Goal: Task Accomplishment & Management: Use online tool/utility

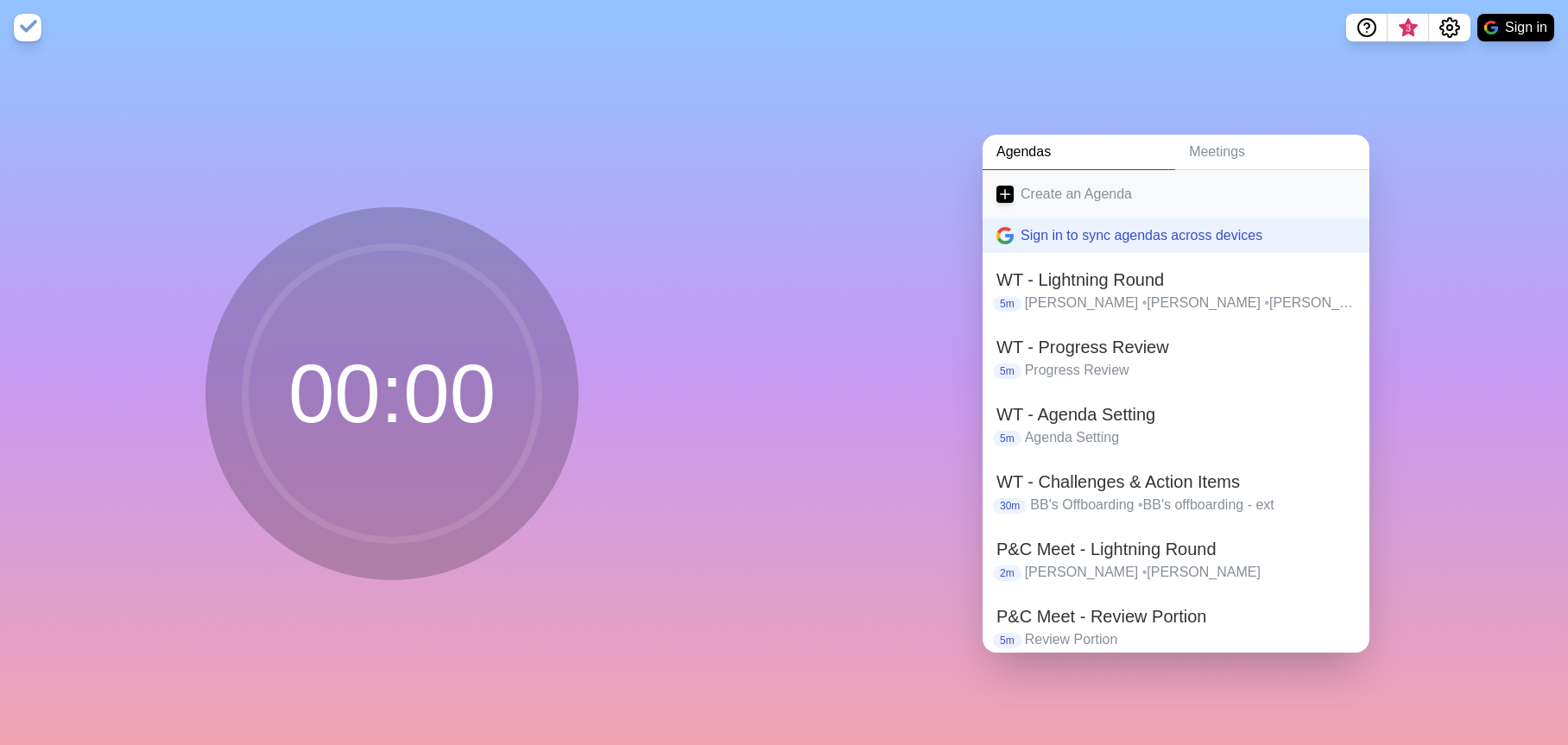
click at [1050, 189] on link "Create an Agenda" at bounding box center [1175, 194] width 387 height 48
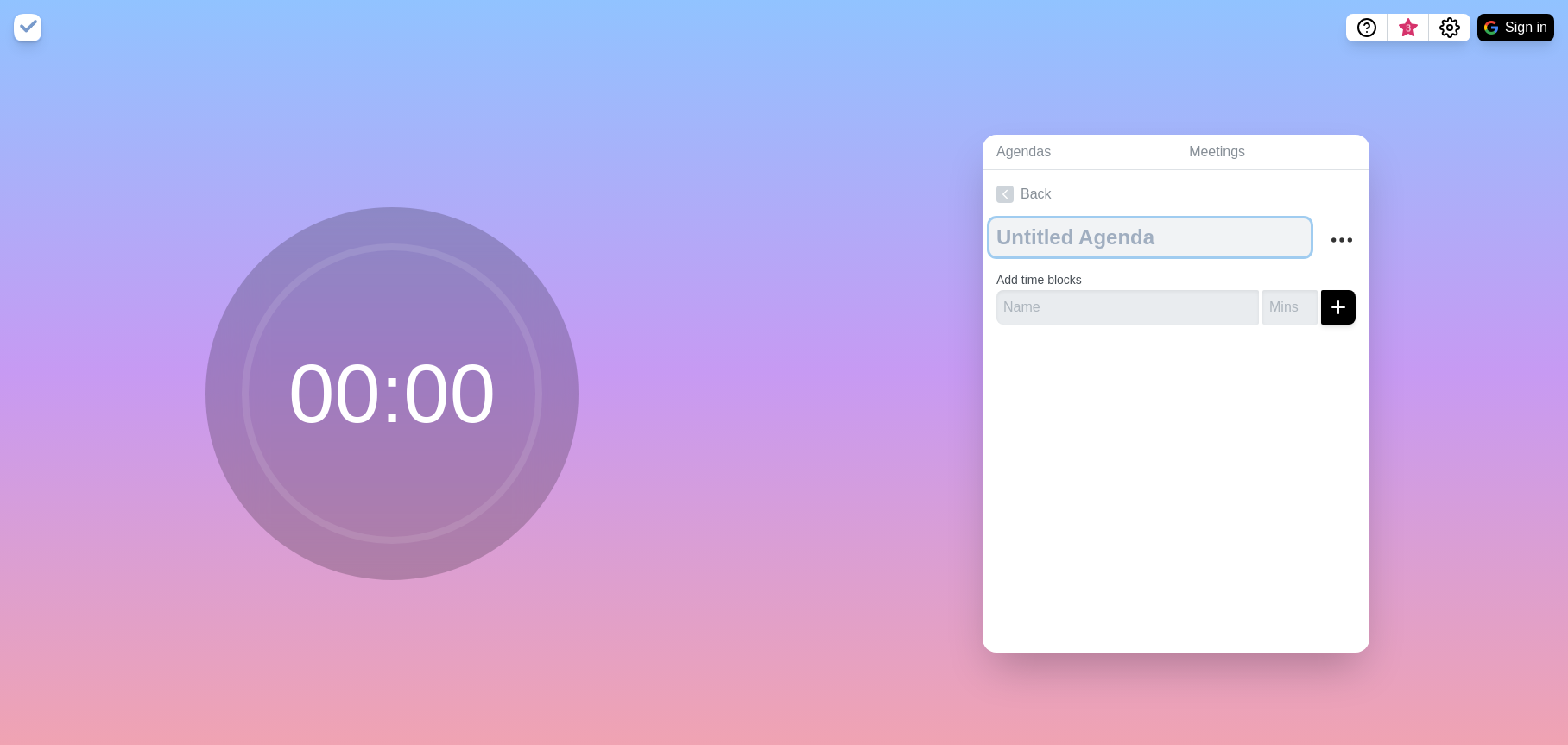
click at [1054, 232] on textarea at bounding box center [1150, 237] width 321 height 38
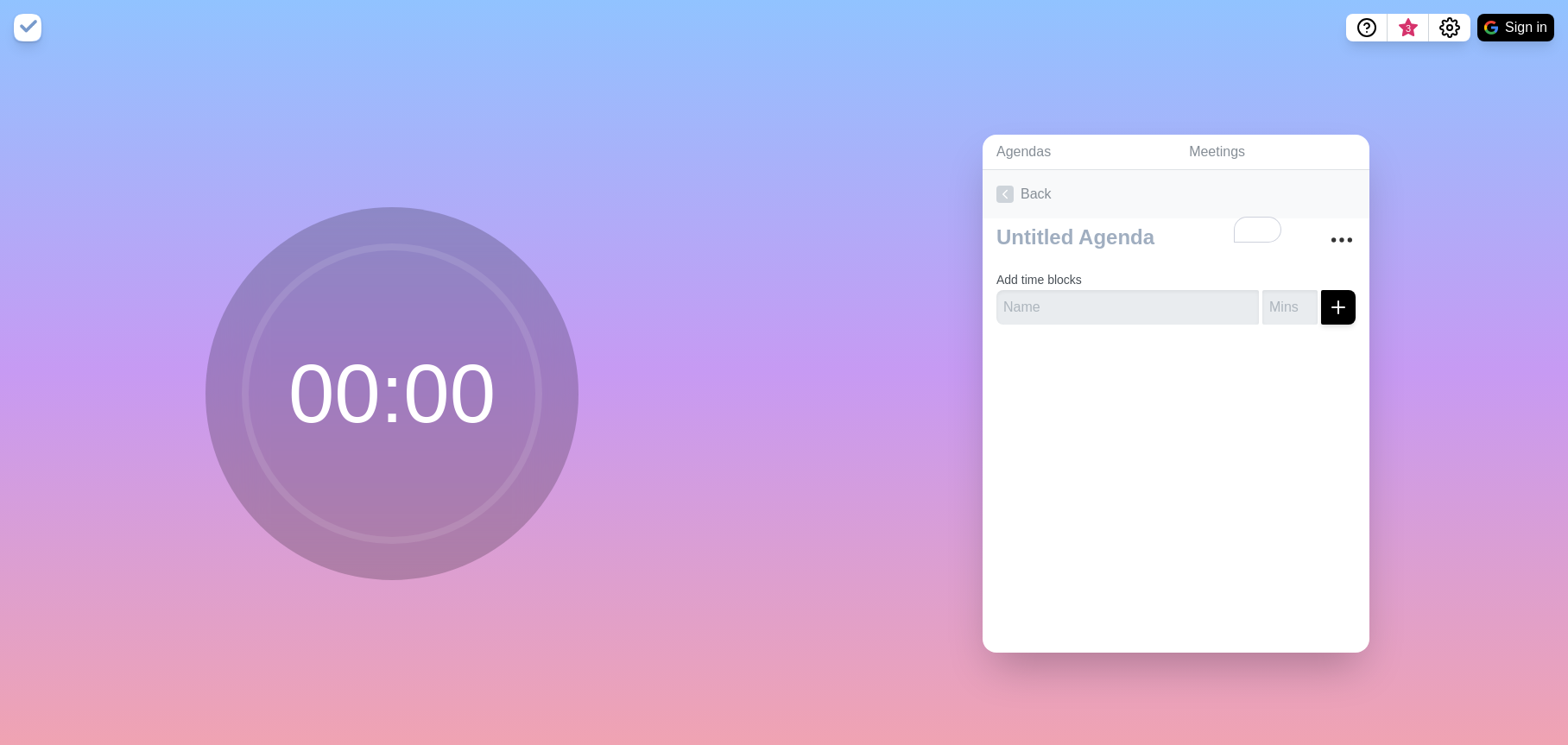
click at [1308, 170] on link "Back" at bounding box center [1175, 194] width 387 height 48
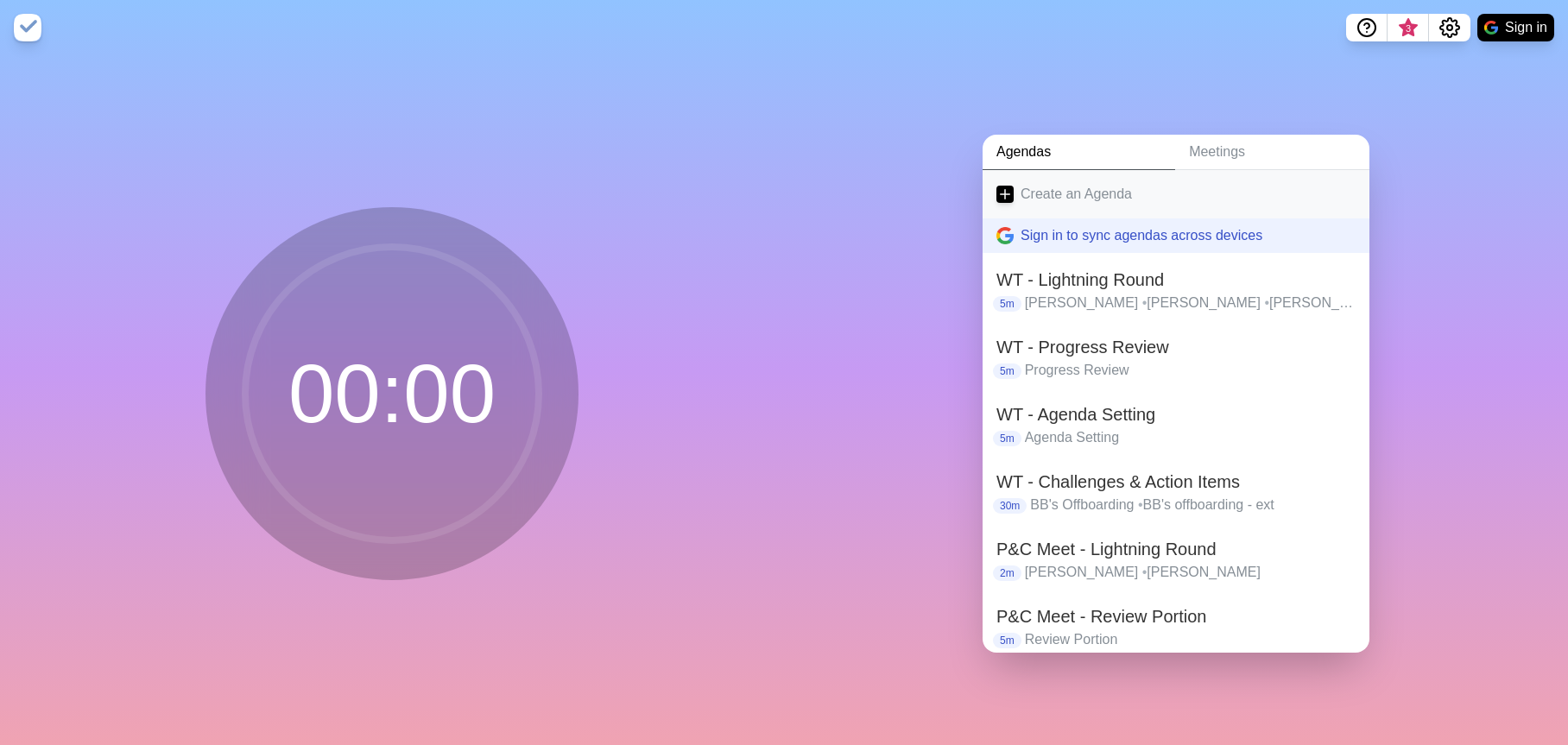
click at [1091, 189] on link "Create an Agenda" at bounding box center [1175, 194] width 387 height 48
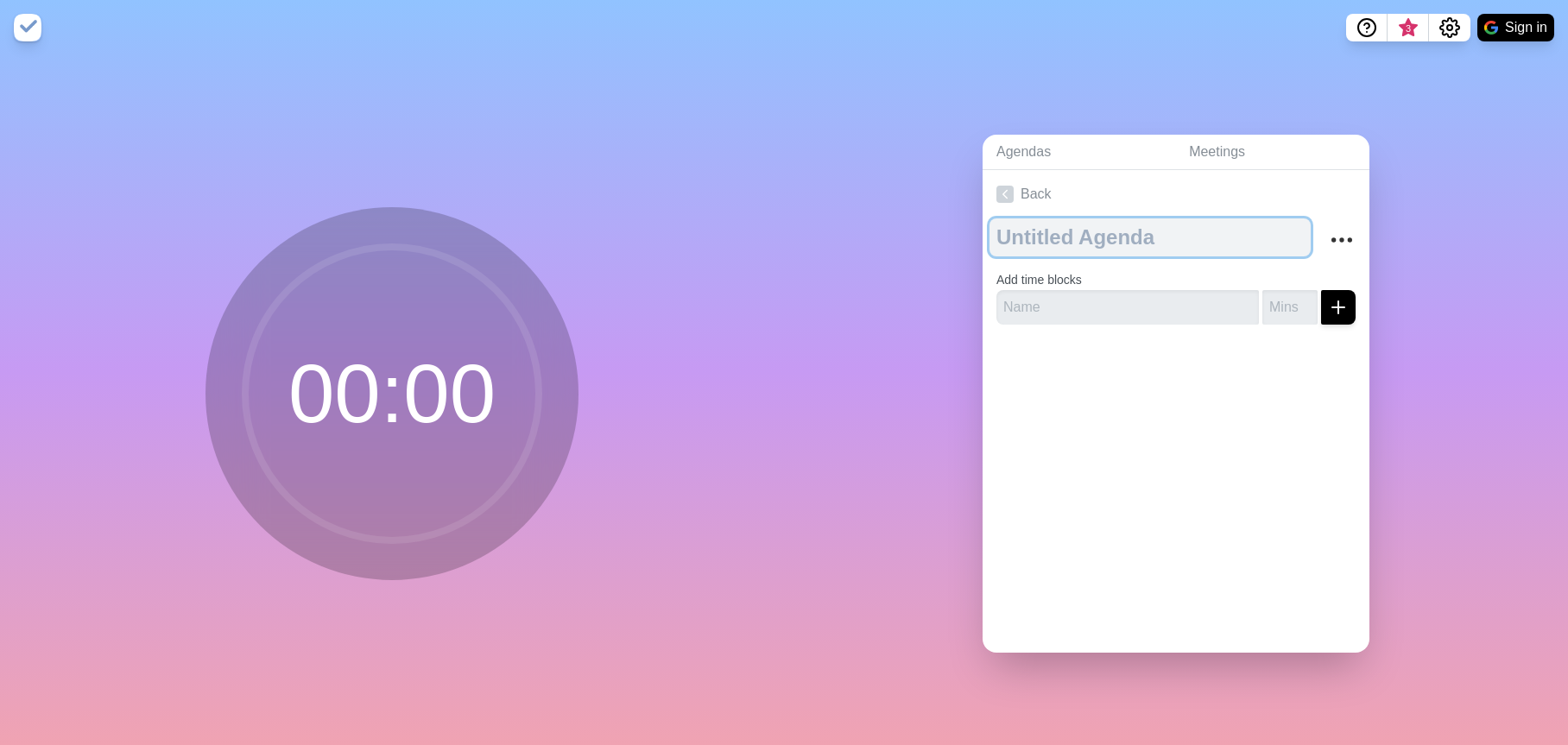
click at [1096, 237] on textarea at bounding box center [1150, 237] width 321 height 38
paste textarea "QLD Strategy meeting"
click at [1138, 235] on textarea "QLD Strategy meeting" at bounding box center [1150, 237] width 321 height 38
type textarea "QLD Strategy Meeting"
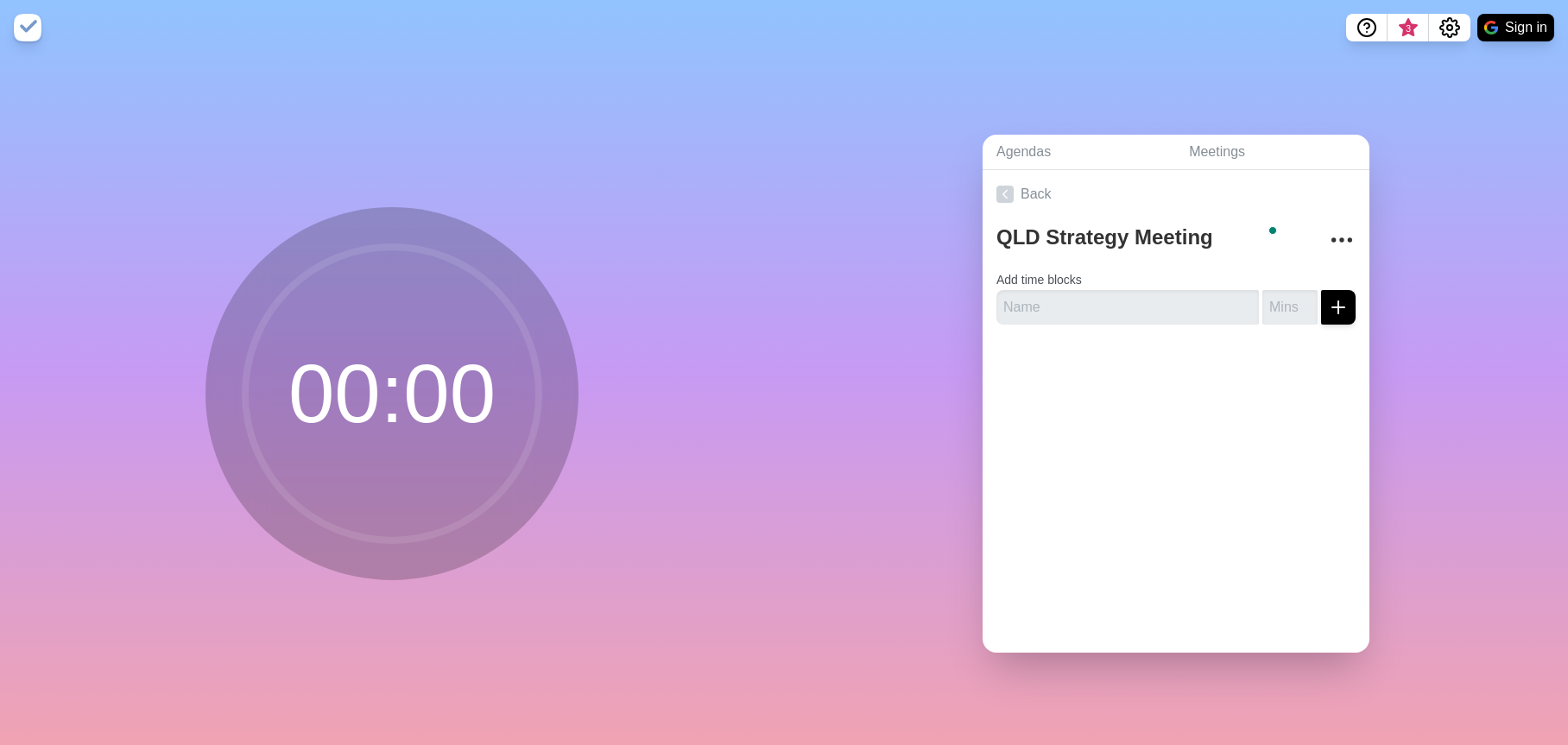
drag, startPoint x: 1124, startPoint y: 318, endPoint x: 1125, endPoint y: 302, distance: 16.0
click at [1124, 315] on div "QLD Strategy Meeting Add time blocks" at bounding box center [1175, 278] width 387 height 120
click at [1126, 298] on input "text" at bounding box center [1128, 307] width 263 height 35
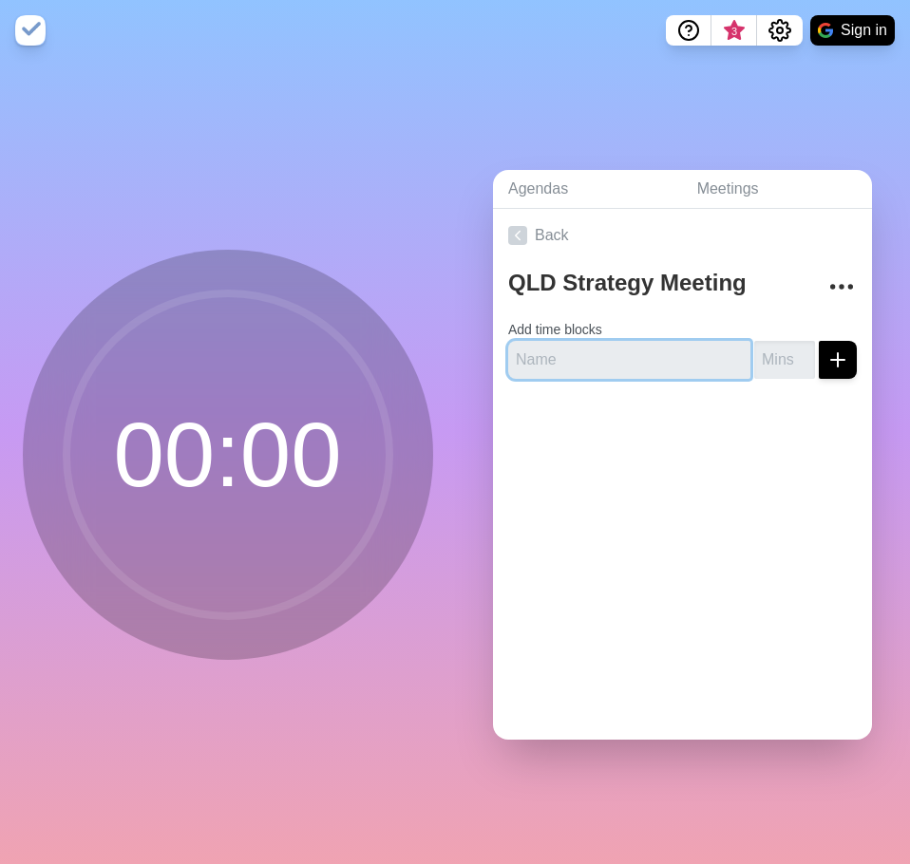
click at [565, 363] on input "text" at bounding box center [629, 360] width 242 height 38
paste input "Opening & Context"
type input "Opening & Context"
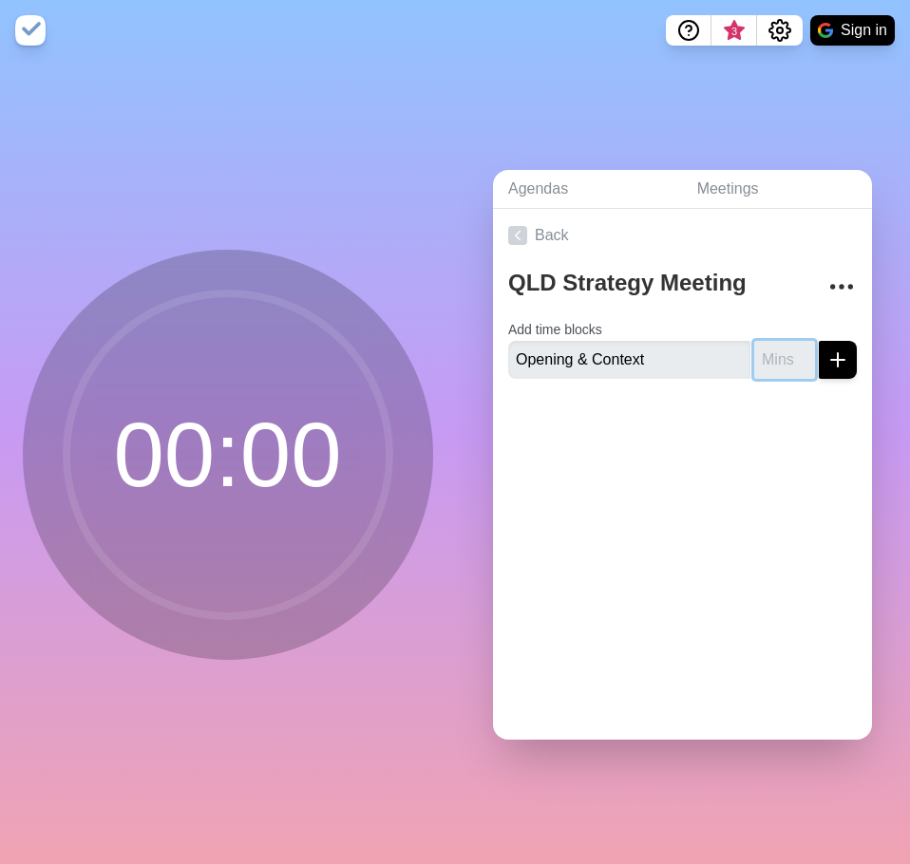
click at [754, 355] on input "number" at bounding box center [784, 360] width 61 height 38
type input "10"
click at [831, 360] on line "submit" at bounding box center [837, 360] width 13 height 0
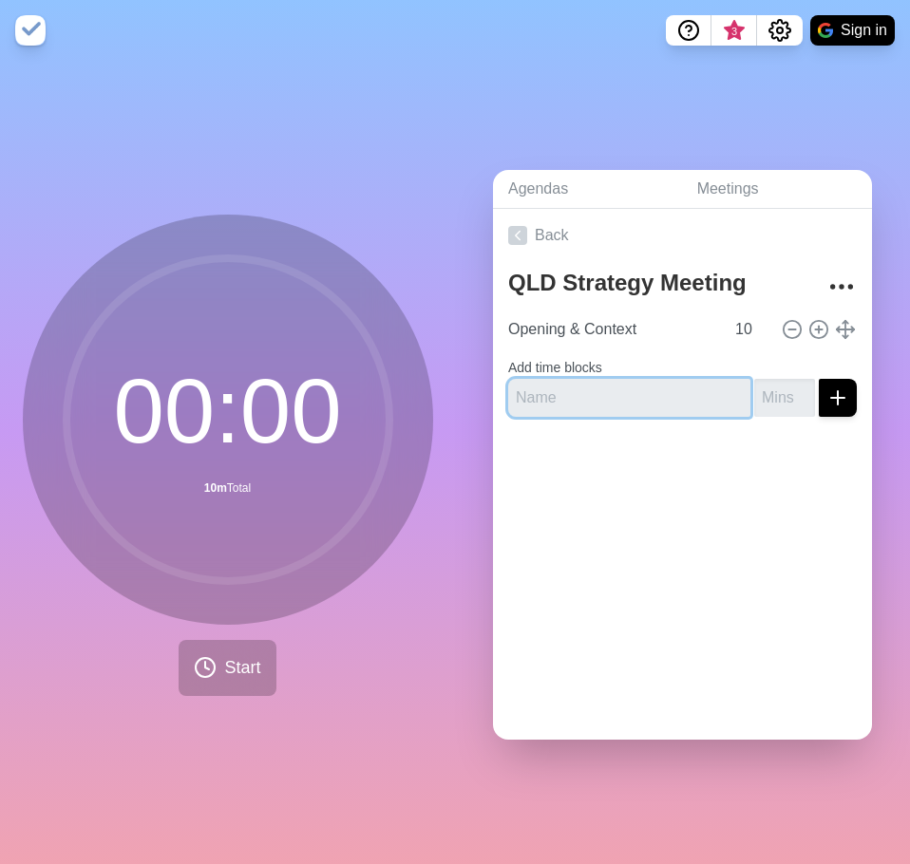
click at [575, 403] on input "text" at bounding box center [629, 398] width 242 height 38
paste input "Research Briefing"
type input "Research Briefing"
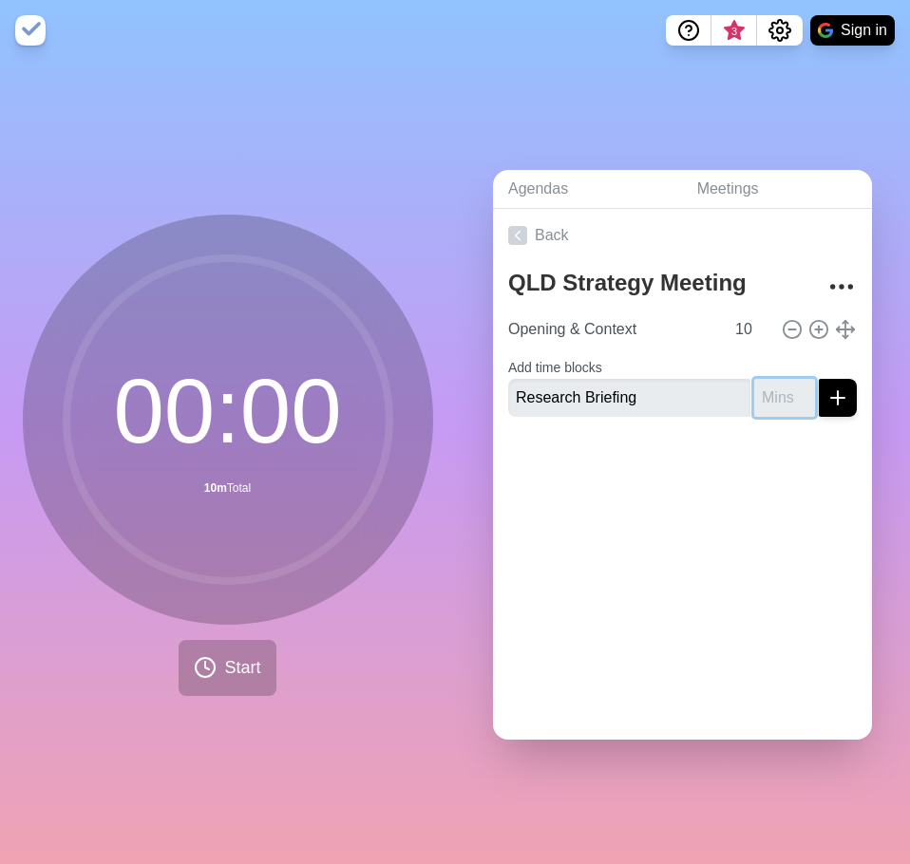
drag, startPoint x: 745, startPoint y: 389, endPoint x: 733, endPoint y: 387, distance: 12.5
click at [754, 389] on input "number" at bounding box center [784, 398] width 61 height 38
type input "20"
click at [826, 396] on icon "submit" at bounding box center [837, 397] width 23 height 23
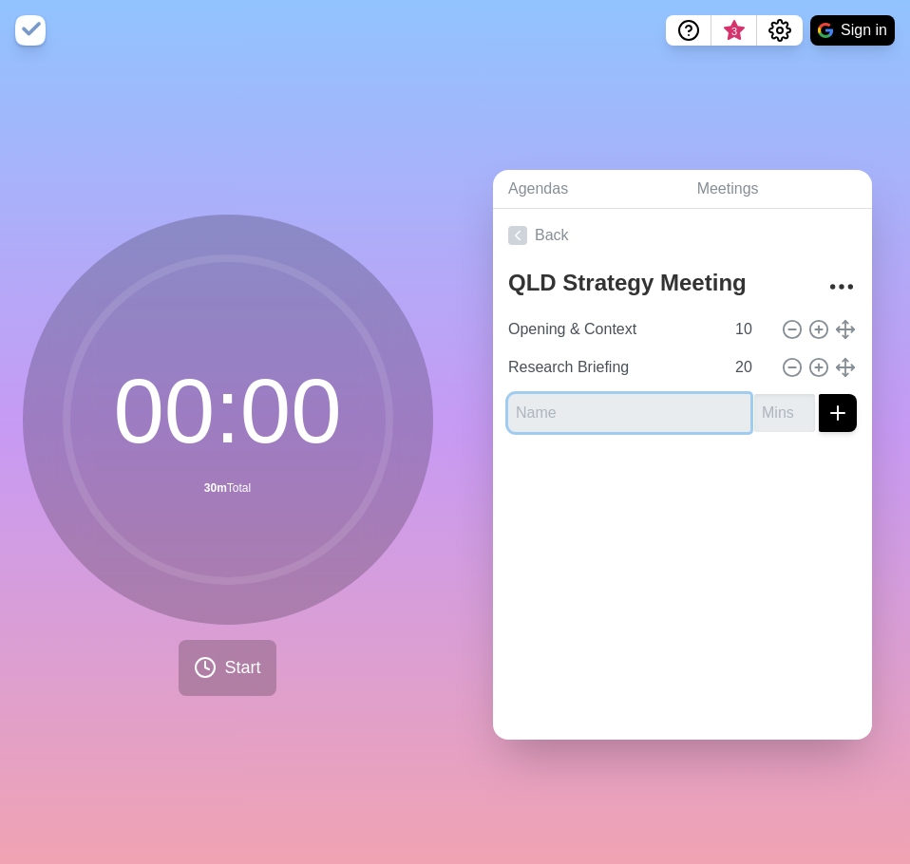
drag, startPoint x: 627, startPoint y: 403, endPoint x: 637, endPoint y: 403, distance: 10.4
click at [627, 403] on input "text" at bounding box center [629, 413] width 242 height 38
paste input "Pilot Plan Discussion"
type input "Pilot Plan Discussion"
click at [754, 397] on input "number" at bounding box center [784, 413] width 61 height 38
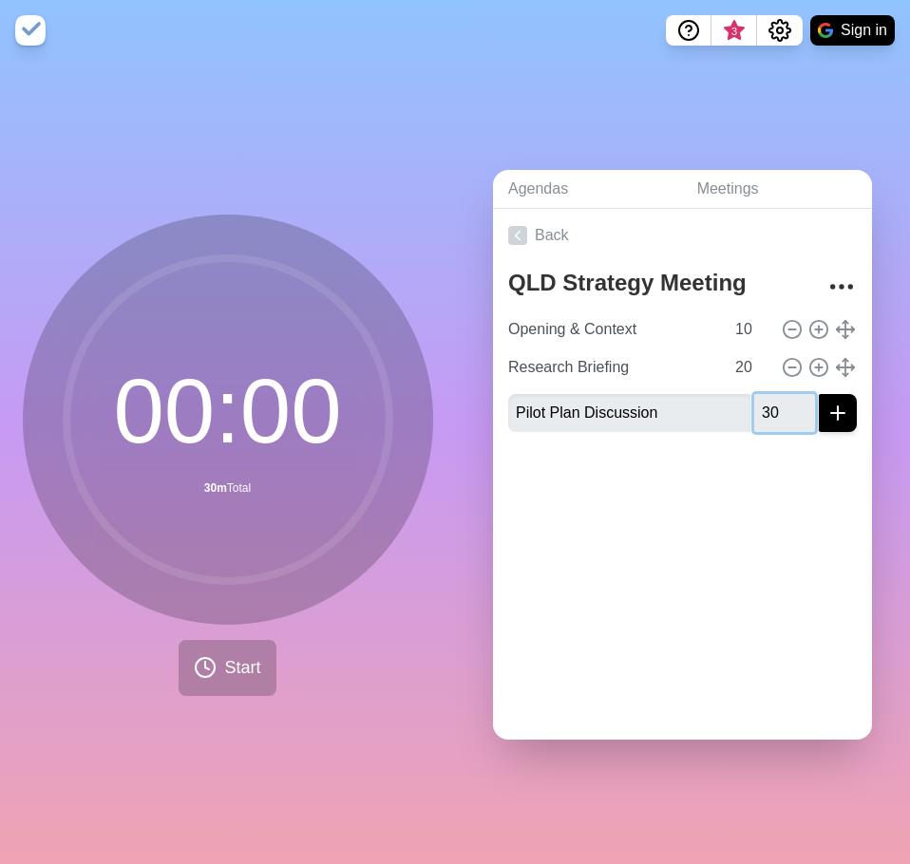
type input "30"
click at [826, 402] on icon "submit" at bounding box center [837, 413] width 23 height 23
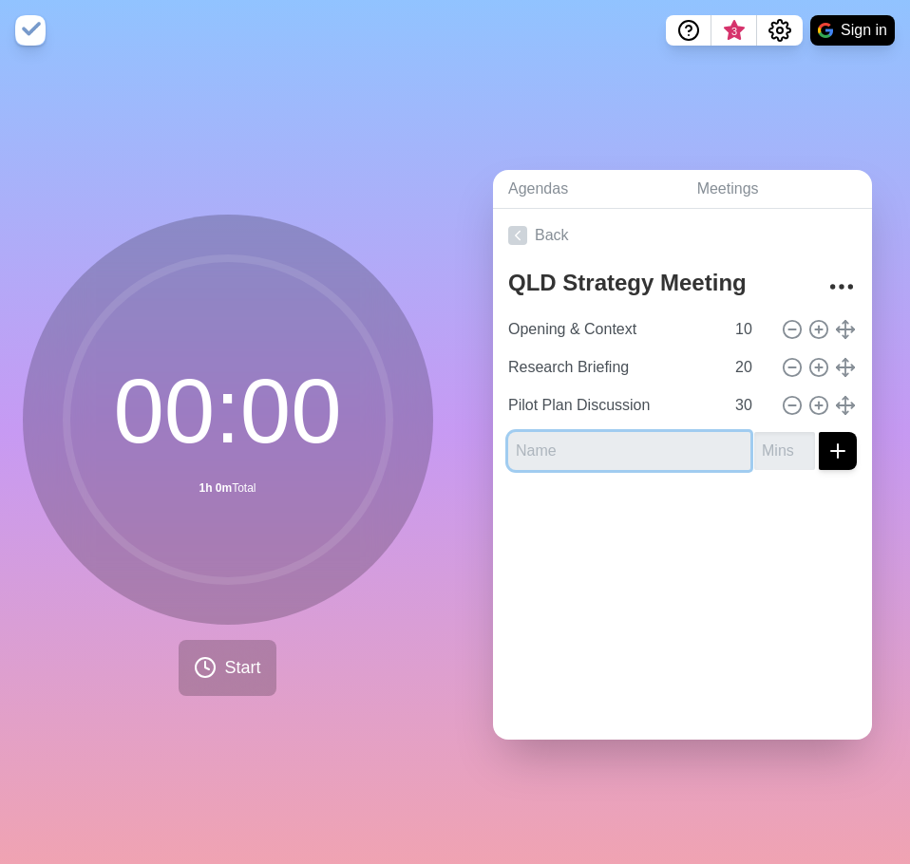
click at [542, 448] on input "text" at bounding box center [629, 451] width 242 height 38
paste input "Timeline & Milestones"
type input "Timeline & Milestones"
click at [758, 449] on input "number" at bounding box center [784, 451] width 61 height 38
type input "25"
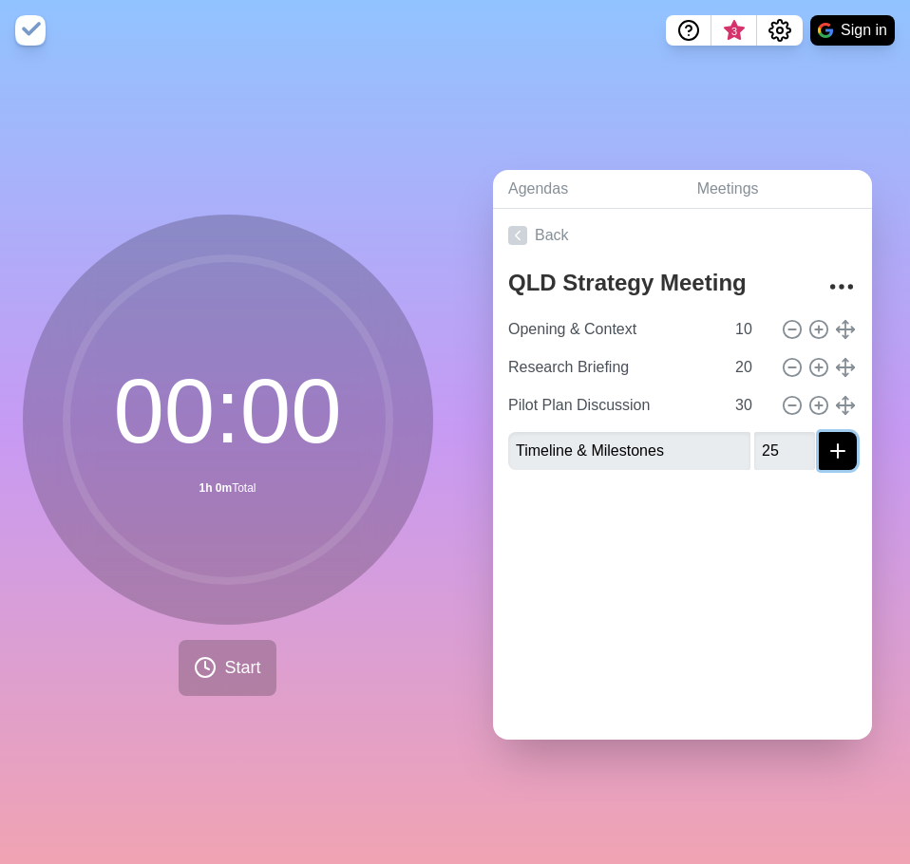
drag, startPoint x: 812, startPoint y: 446, endPoint x: 784, endPoint y: 462, distance: 31.9
click at [826, 448] on icon "submit" at bounding box center [837, 451] width 23 height 23
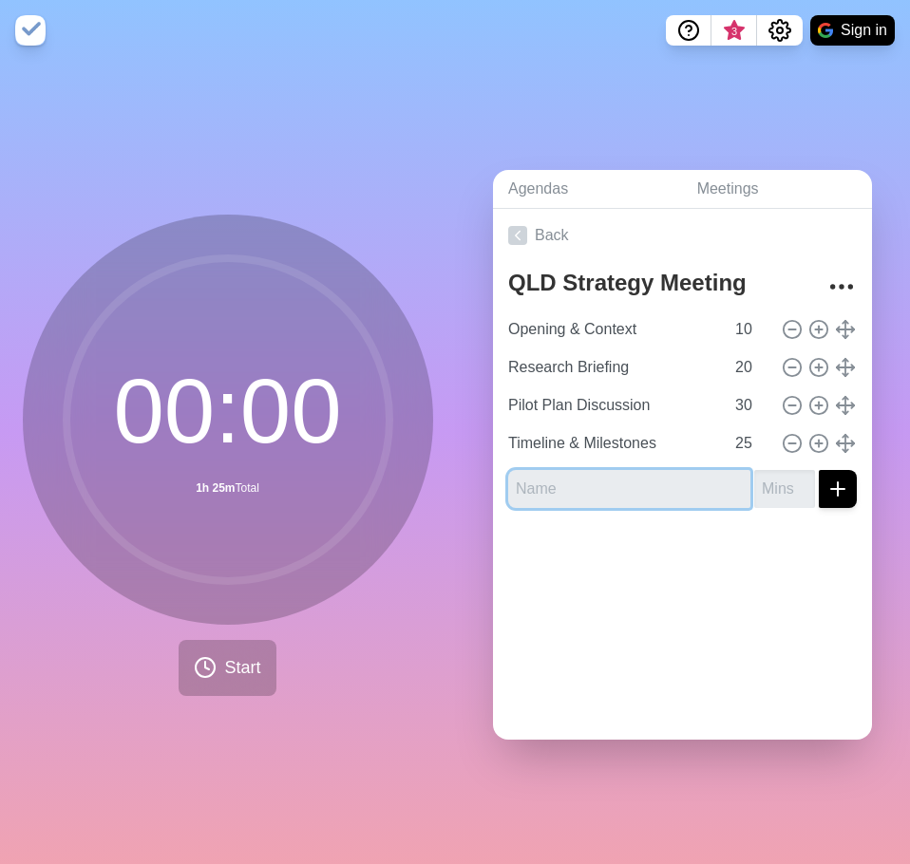
click at [566, 480] on input "text" at bounding box center [629, 489] width 242 height 38
paste input "Next Actions"
type input "Next Actions"
click at [754, 480] on input "number" at bounding box center [784, 489] width 61 height 38
type input "15"
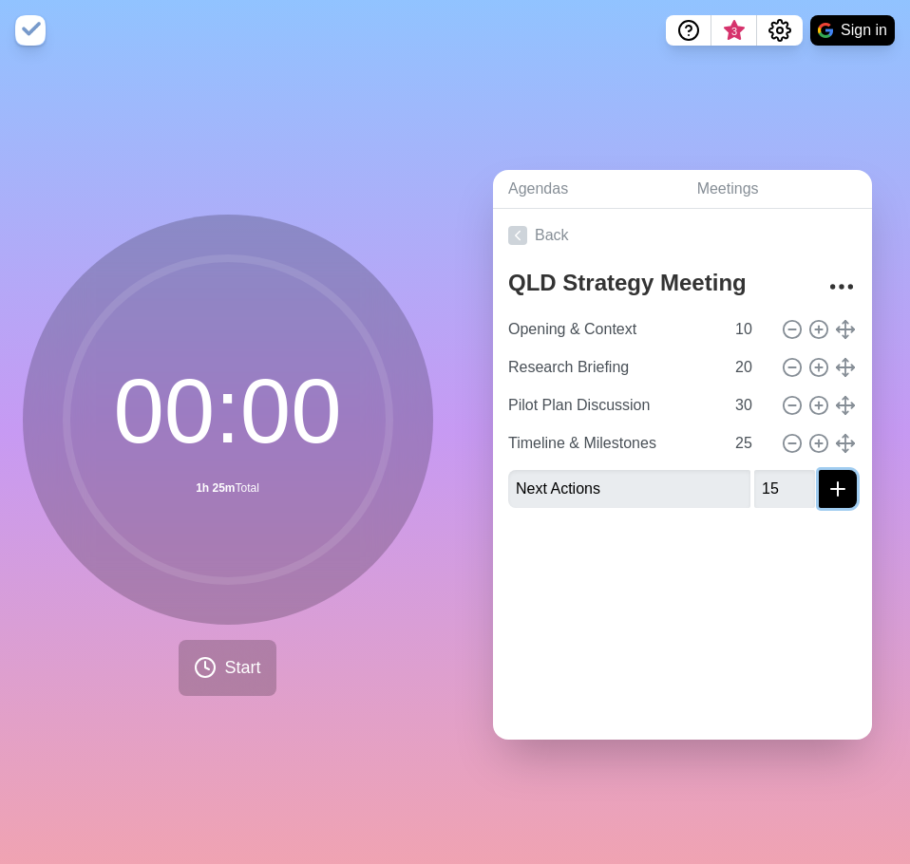
click at [831, 489] on line "submit" at bounding box center [837, 489] width 13 height 0
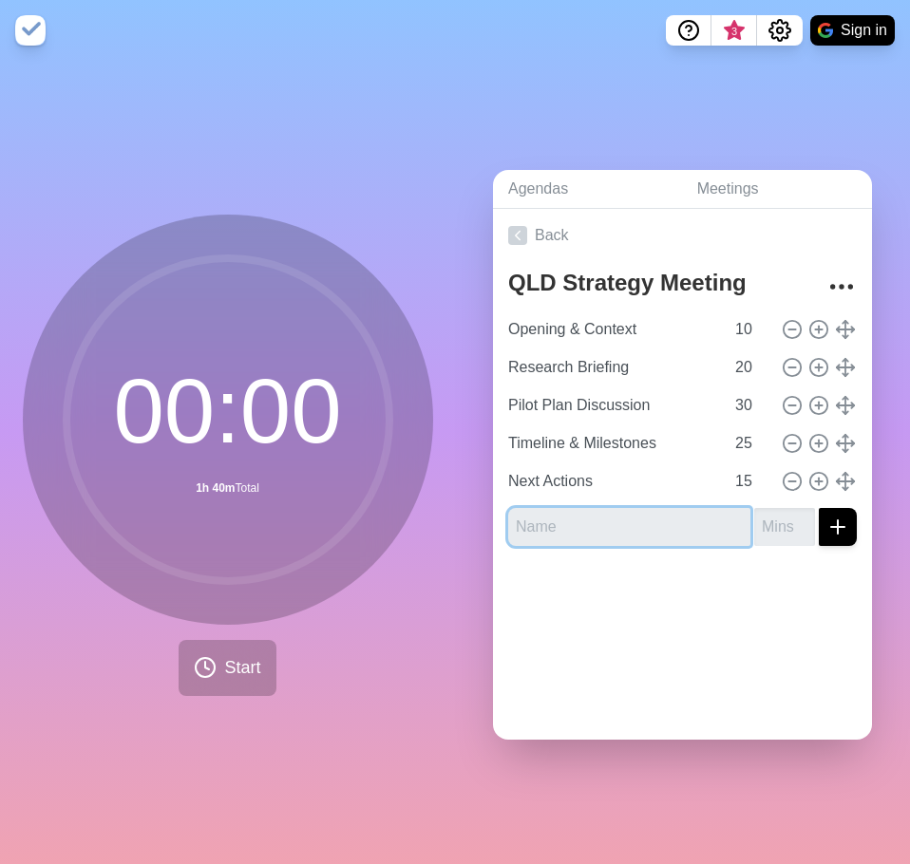
click at [653, 525] on input "text" at bounding box center [629, 527] width 242 height 38
paste input "Next Meeting"
type input "Next Meeting"
click at [754, 525] on input "number" at bounding box center [784, 527] width 61 height 38
type input "2"
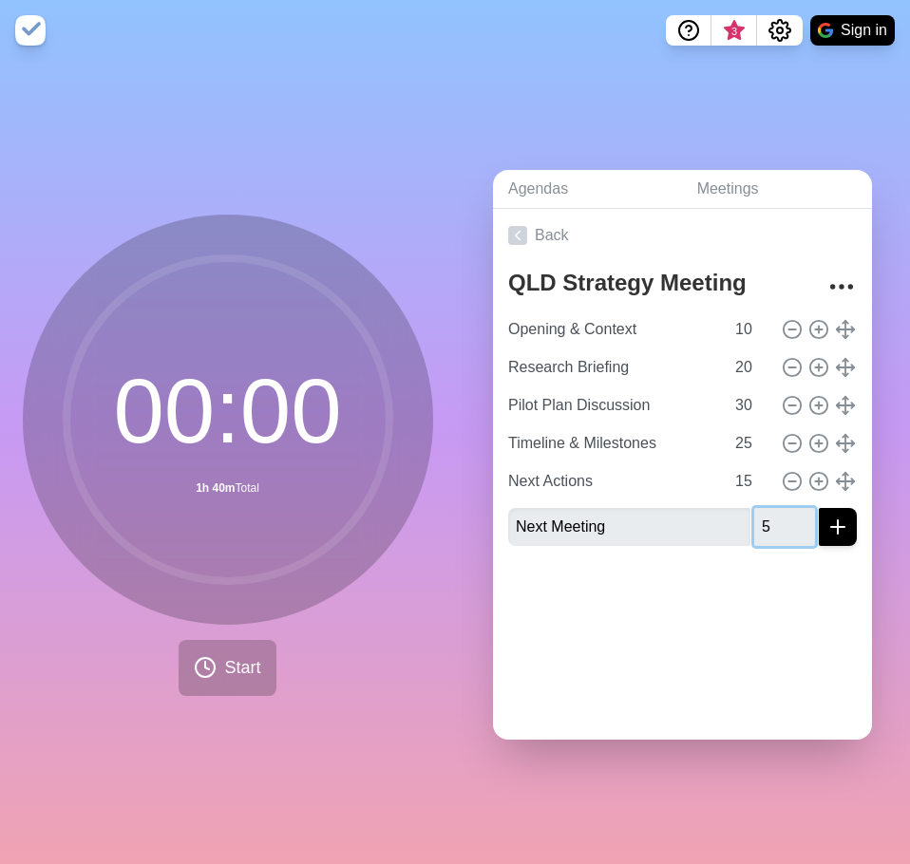
type input "5"
click at [826, 524] on icon "submit" at bounding box center [837, 527] width 23 height 23
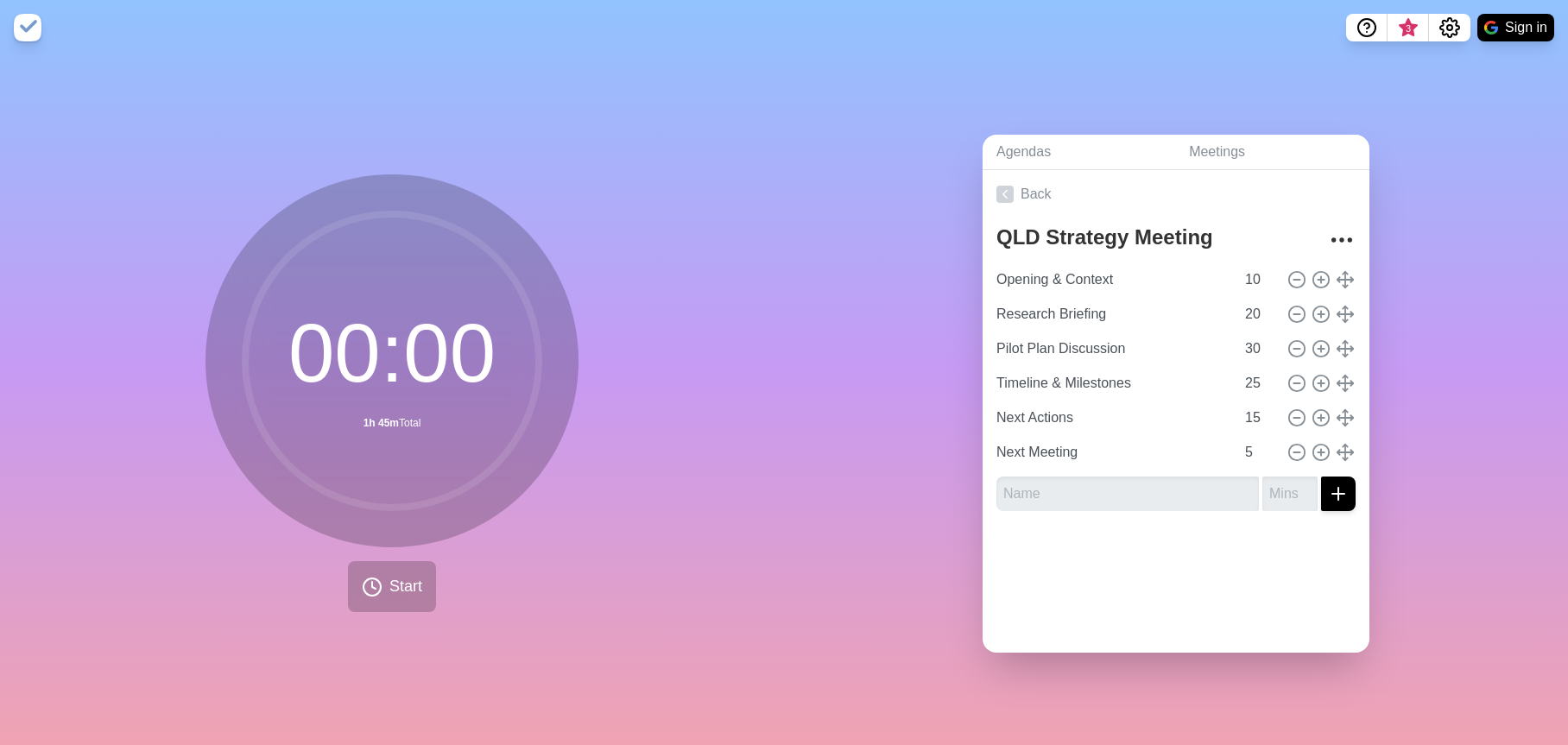
drag, startPoint x: 166, startPoint y: 93, endPoint x: 256, endPoint y: 11, distance: 121.8
click at [170, 89] on div "00 : 00 1h 45m Total Start" at bounding box center [392, 400] width 784 height 690
type input "Next Meeting"
type input "5"
type input "Pilot Plan Discussion"
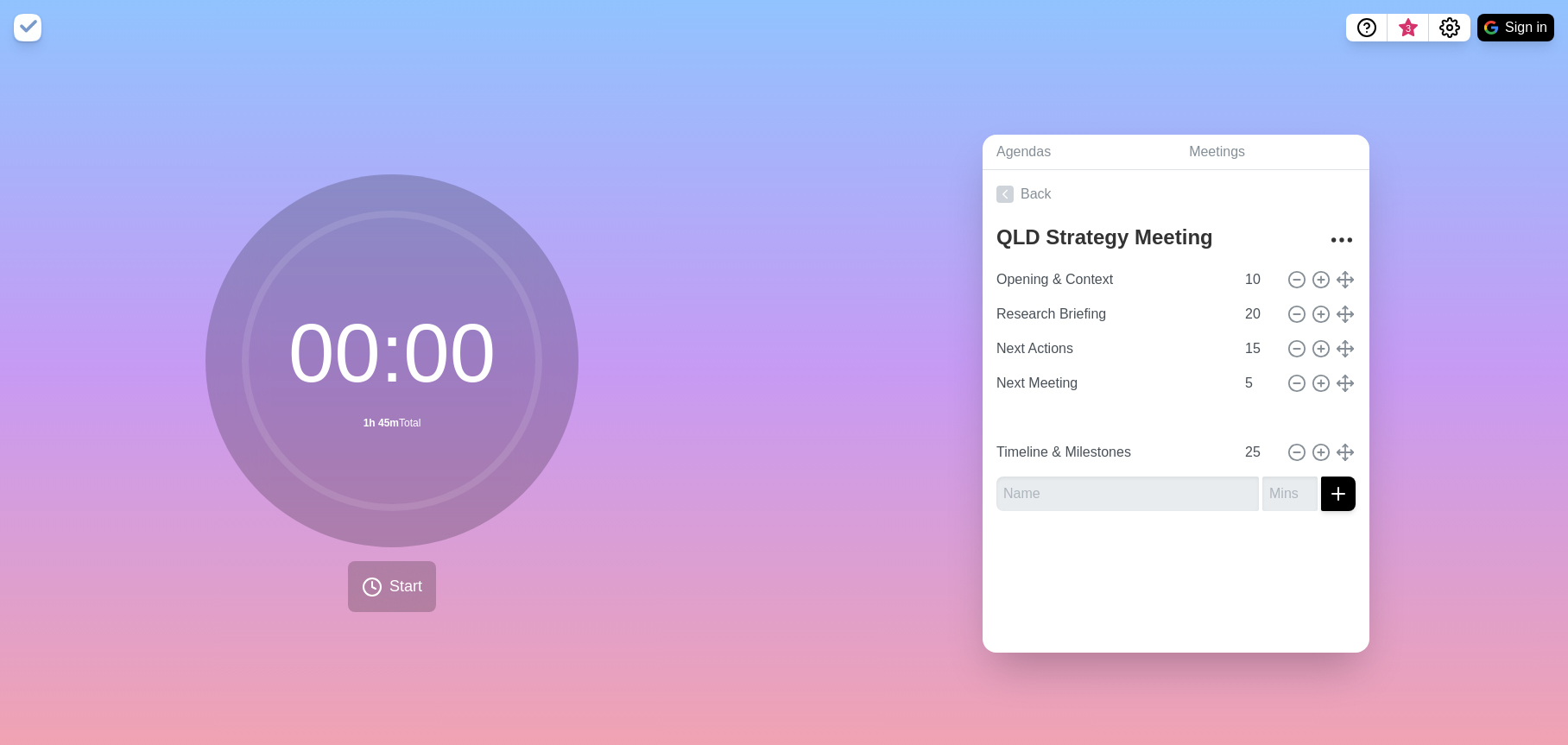
type input "30"
type input "Next Actions"
type input "15"
type input "Next Actions"
type input "15"
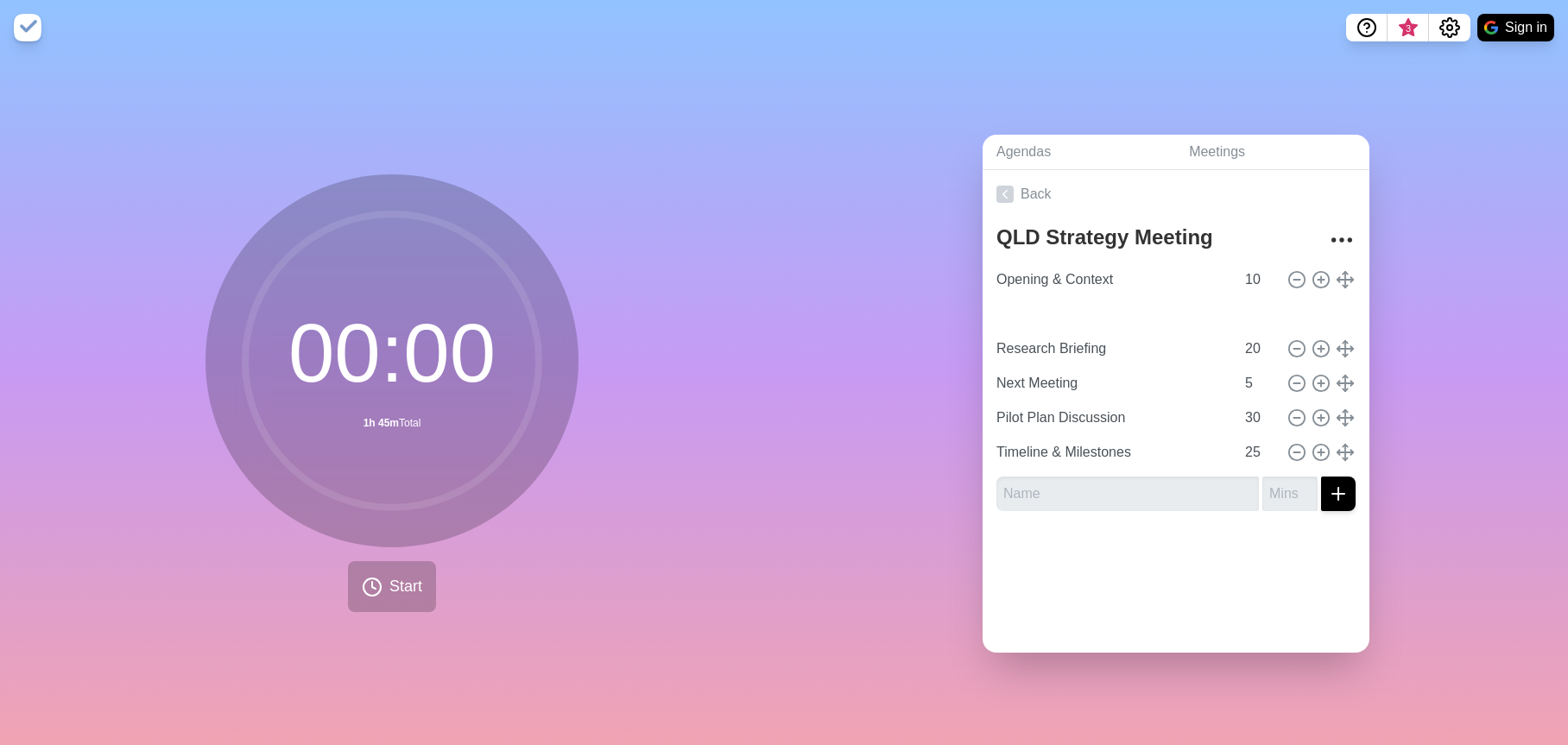
type input "Research Briefing"
type input "20"
type input "Next Meeting"
type input "5"
type input "Research Briefing"
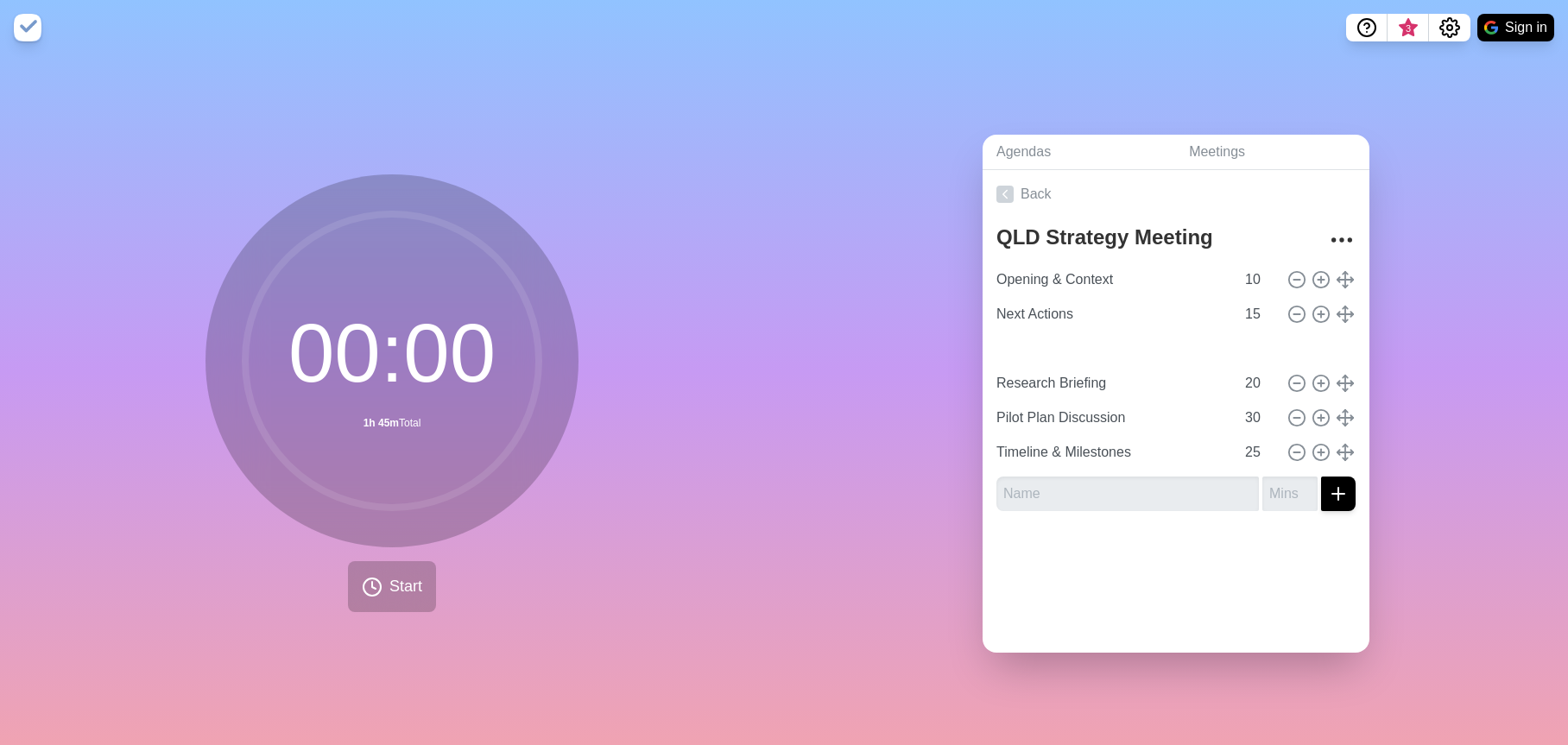
type input "20"
click at [994, 71] on div "Agendas Meetings Back QLD Strategy Meeting Opening & Context 10 Next Actions 15…" at bounding box center [1176, 400] width 784 height 690
click at [389, 581] on span "Start" at bounding box center [406, 587] width 33 height 24
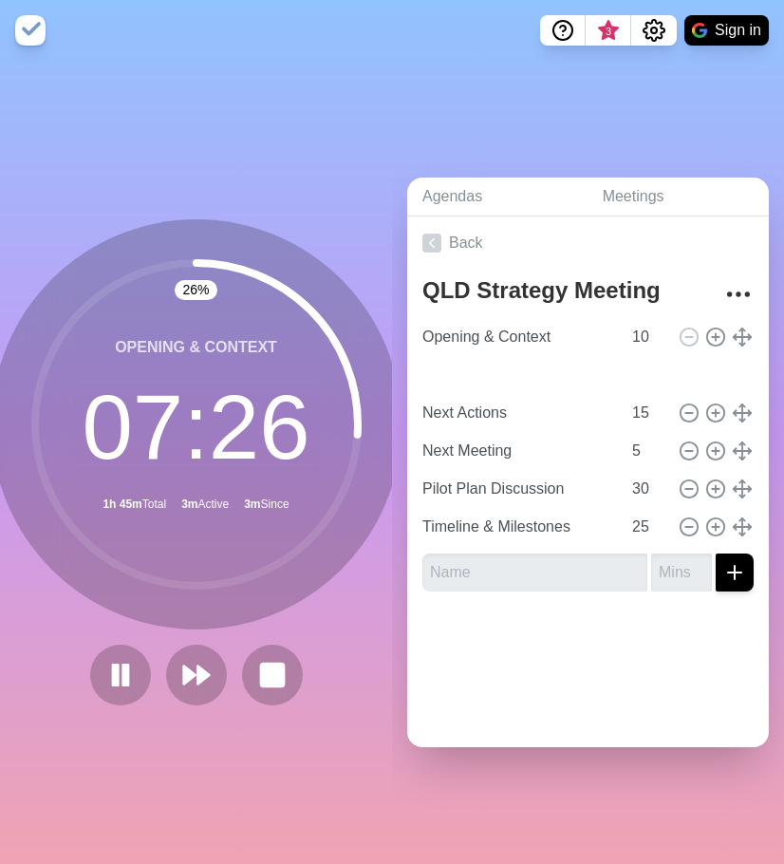
type input "Research Briefing"
type input "20"
type input "Next Actions"
type input "15"
type input "Next Meeting"
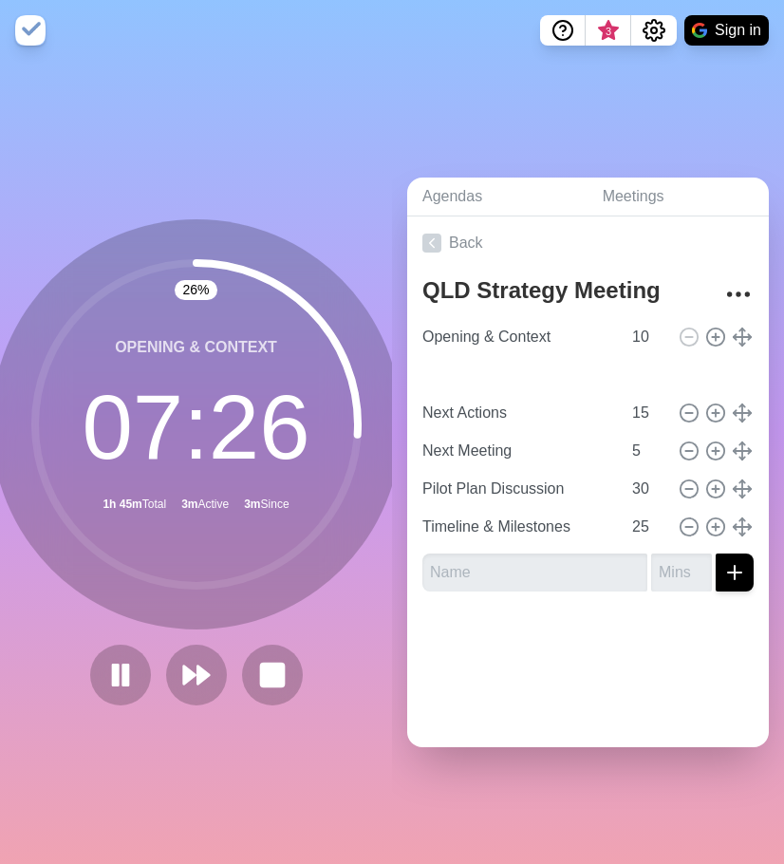
type input "5"
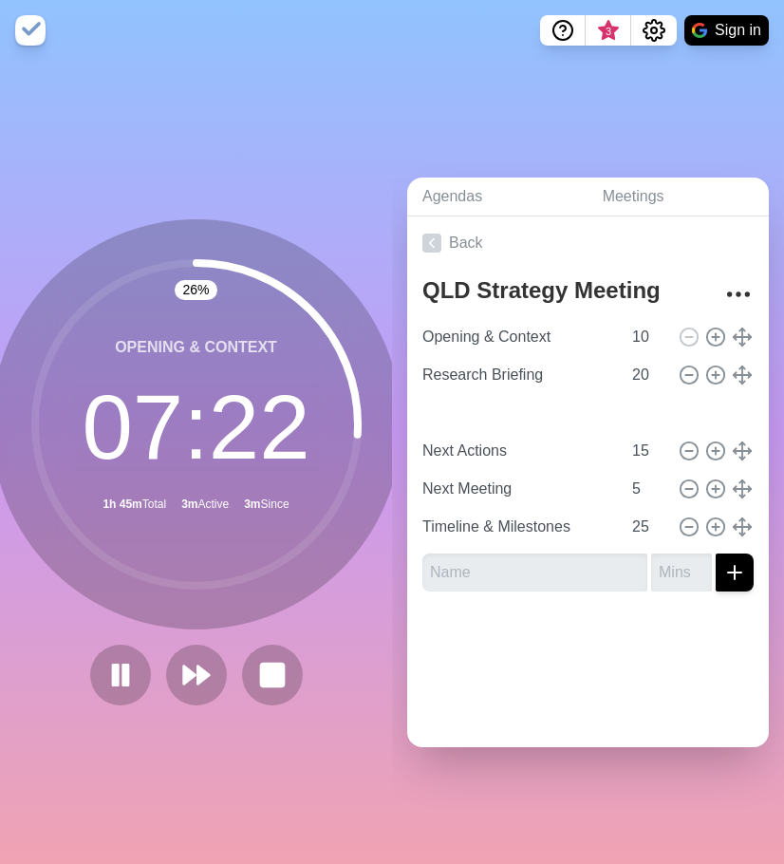
type input "Pilot Plan Discussion"
type input "30"
type input "Next Actions"
type input "15"
type input "Next Meeting"
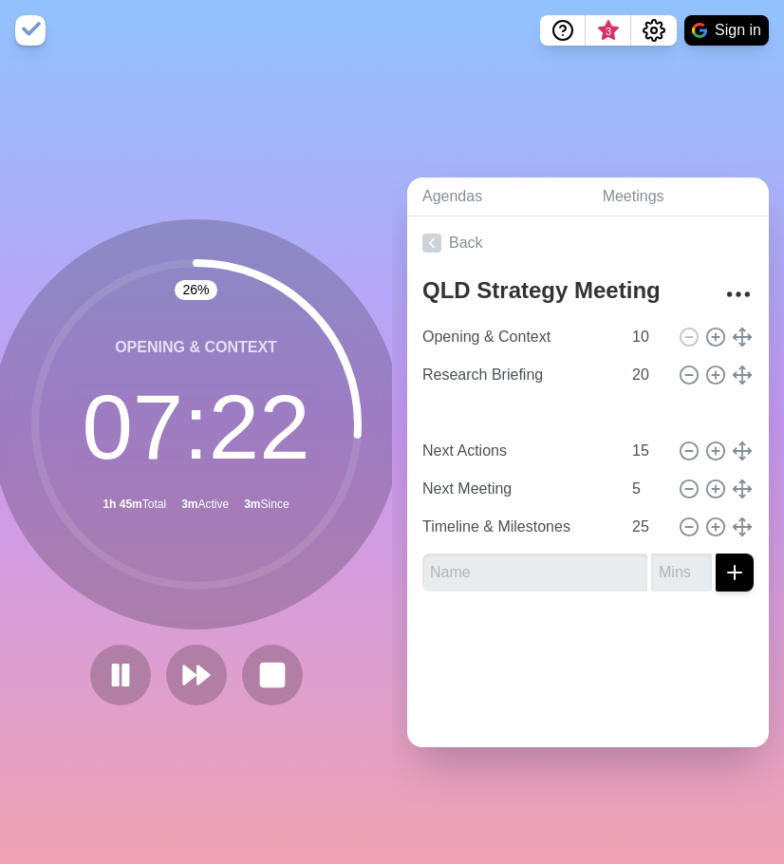
type input "5"
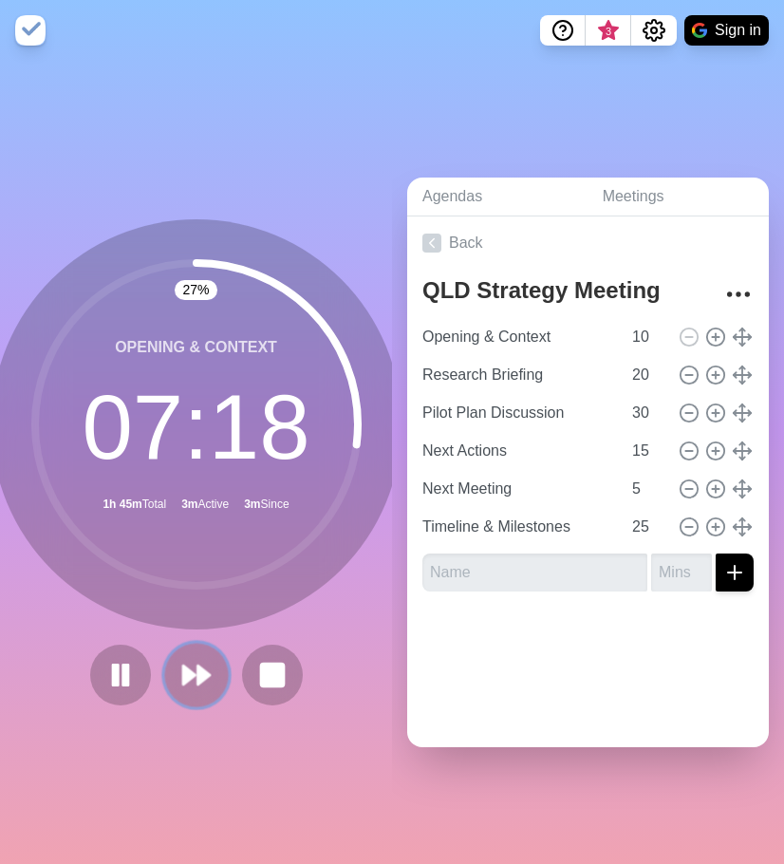
click at [197, 666] on polygon at bounding box center [203, 675] width 12 height 19
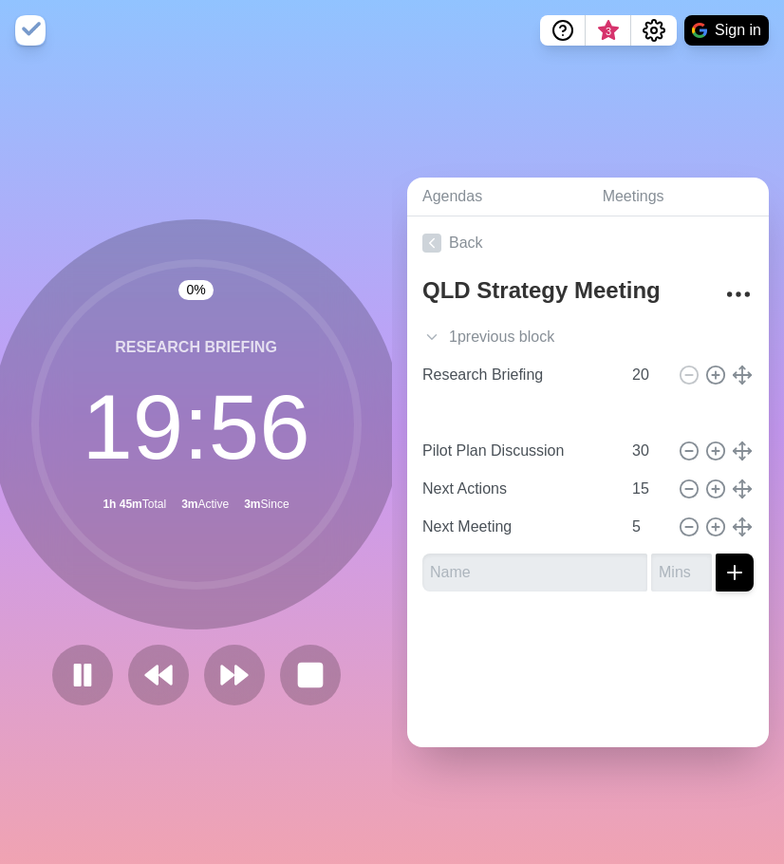
type input "Timeline & Milestones"
type input "25"
type input "Pilot Plan Discussion"
type input "30"
type input "Next Actions"
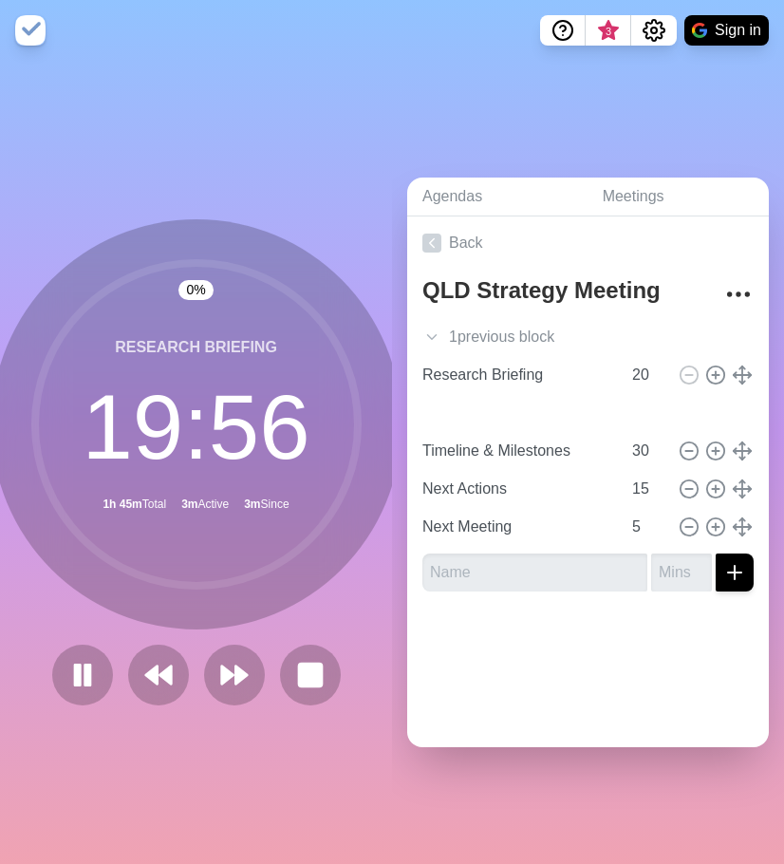
type input "15"
type input "Next Meeting"
type input "5"
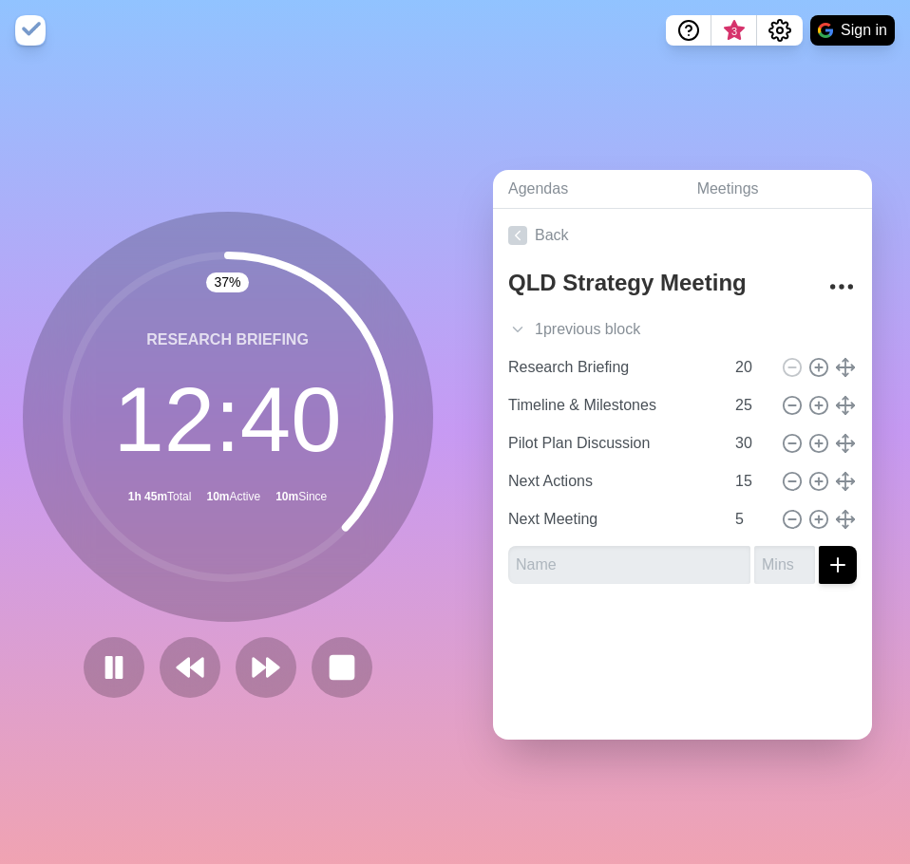
click at [463, 797] on div "Agendas Meetings Back QLD Strategy Meeting 1 previous block Opening & Context 1…" at bounding box center [682, 462] width 455 height 803
click at [841, 106] on div "Agendas Meetings Back QLD Strategy Meeting 1 previous block Opening & Context 1…" at bounding box center [682, 462] width 455 height 803
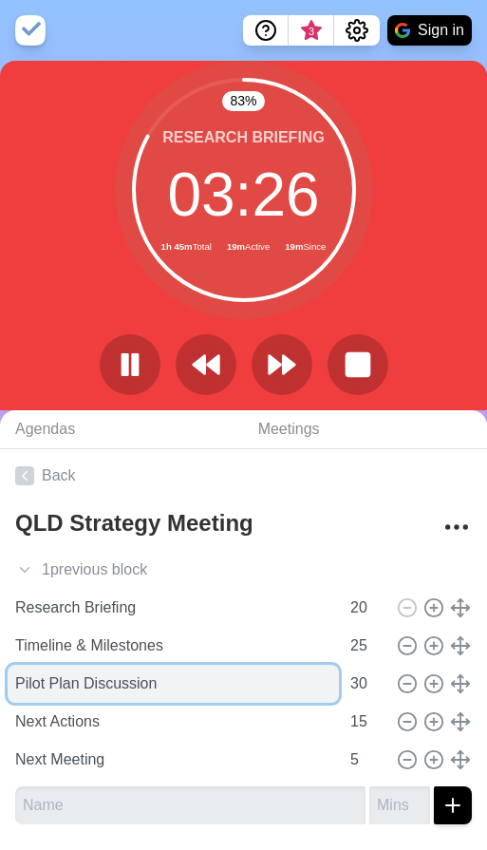
click at [209, 685] on input "Pilot Plan Discussion" at bounding box center [173, 684] width 331 height 38
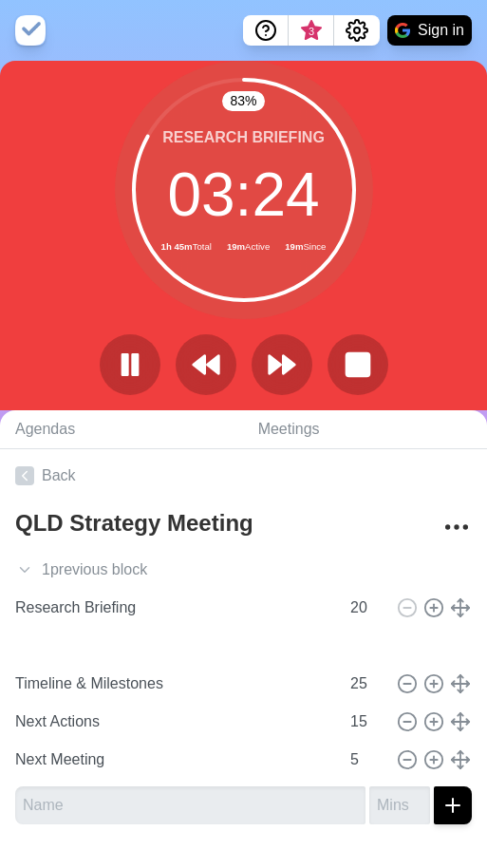
type input "Pilot Plan Discussion"
type input "30"
type input "Timeline & Milestones"
type input "25"
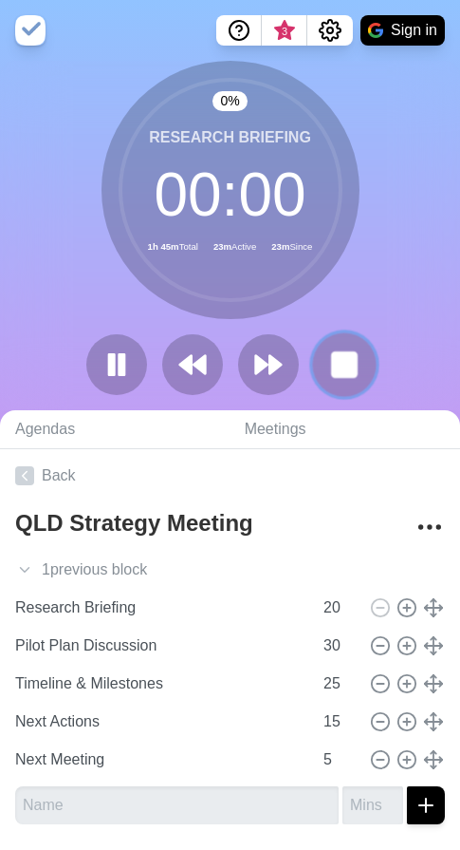
click at [328, 374] on button at bounding box center [344, 364] width 64 height 64
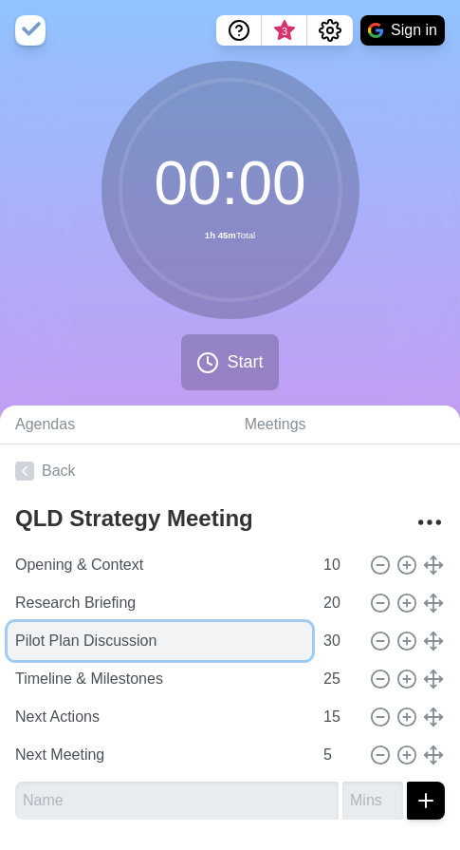
click at [129, 643] on input "Pilot Plan Discussion" at bounding box center [160, 641] width 305 height 38
click at [205, 641] on input "Pilot Plan Discussion" at bounding box center [160, 641] width 305 height 38
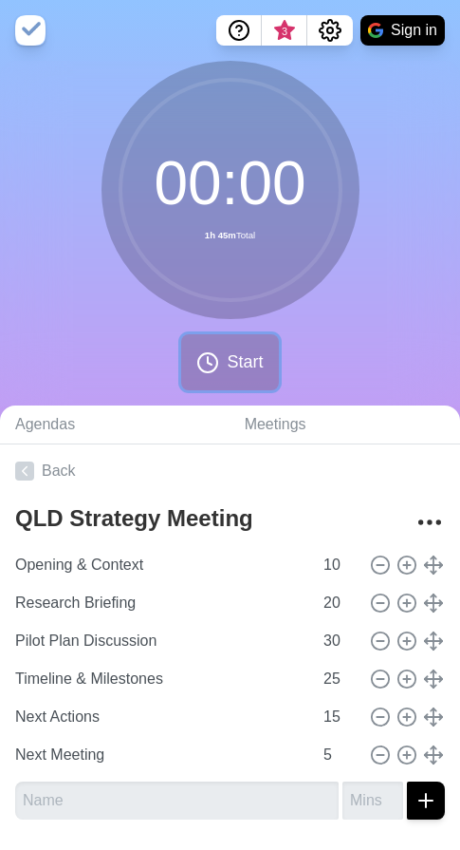
click at [240, 366] on span "Start" at bounding box center [245, 362] width 36 height 26
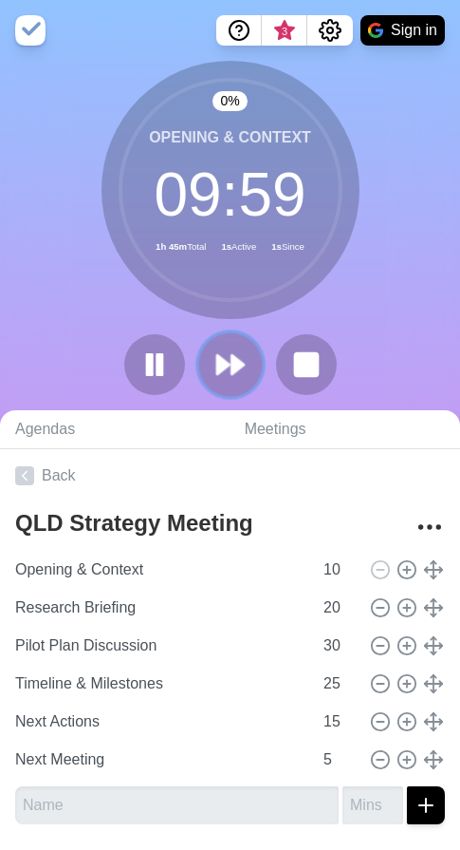
click at [249, 371] on button at bounding box center [230, 364] width 64 height 64
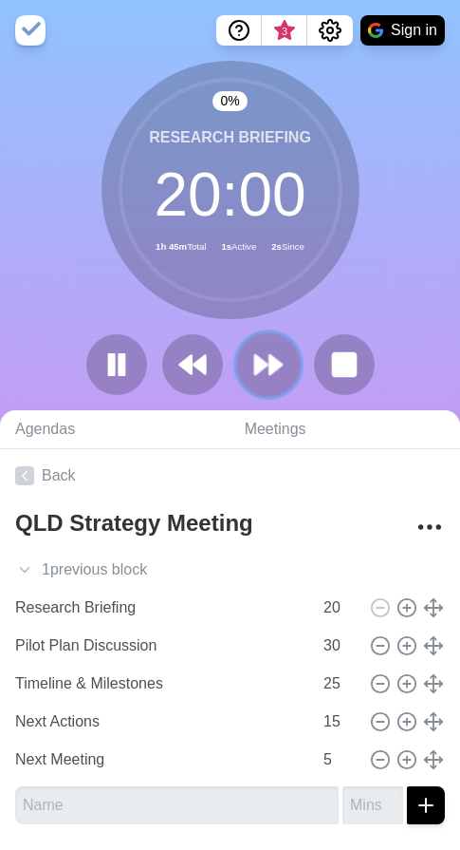
click at [241, 367] on button at bounding box center [268, 364] width 64 height 64
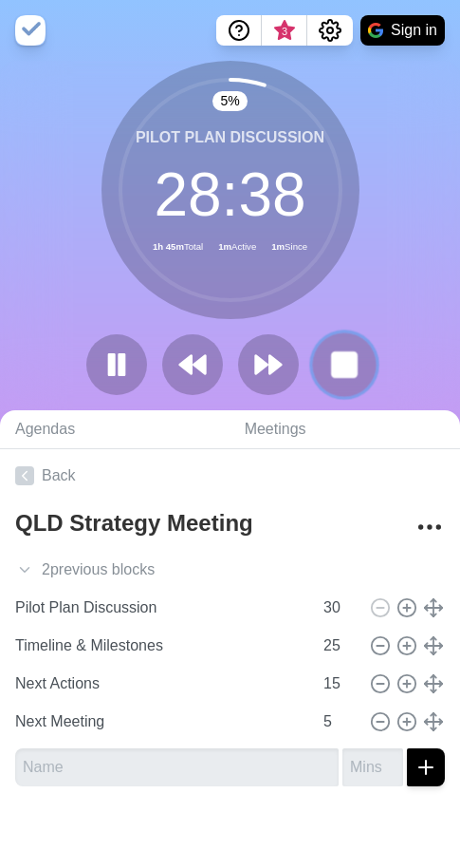
click at [358, 362] on icon at bounding box center [344, 364] width 32 height 32
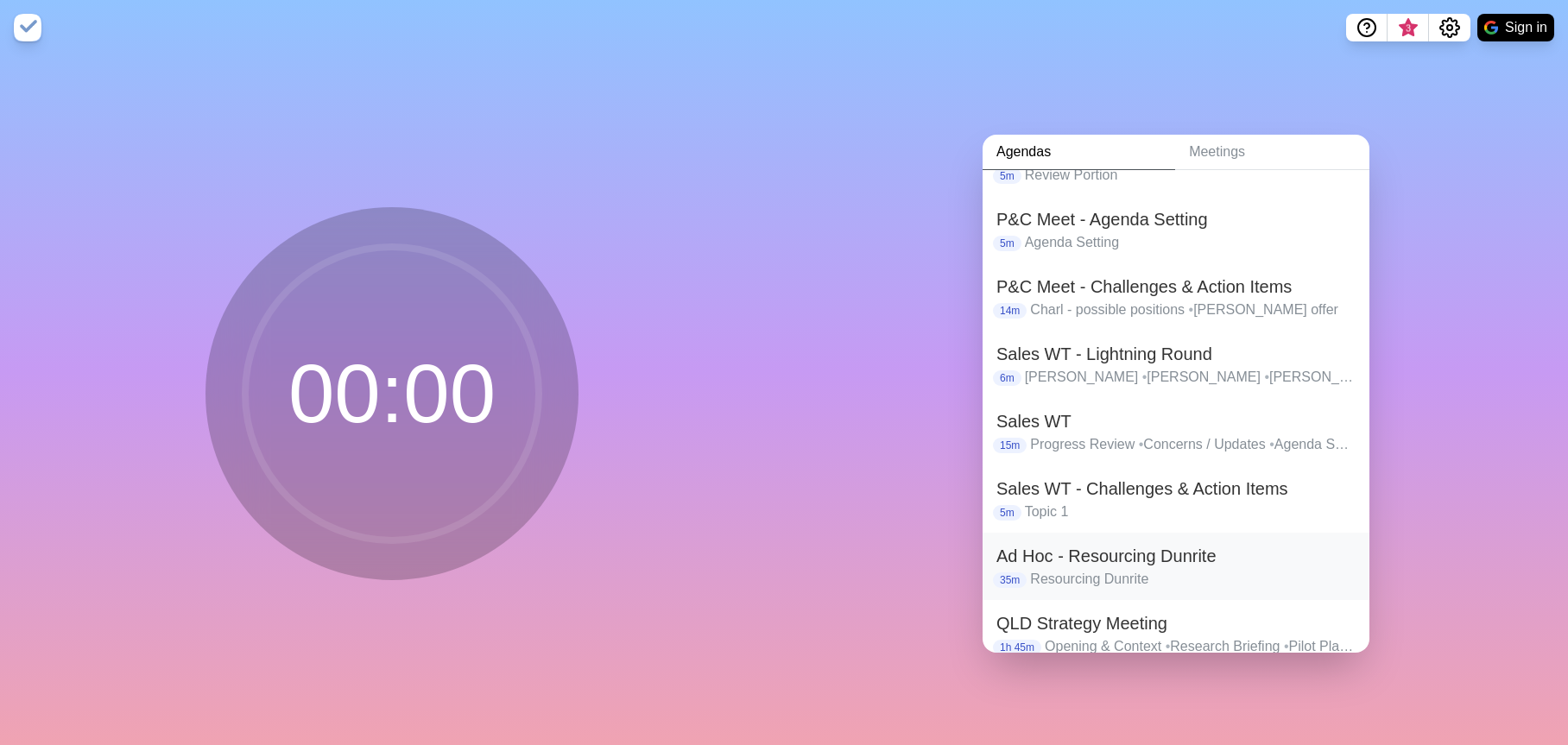
scroll to position [479, 0]
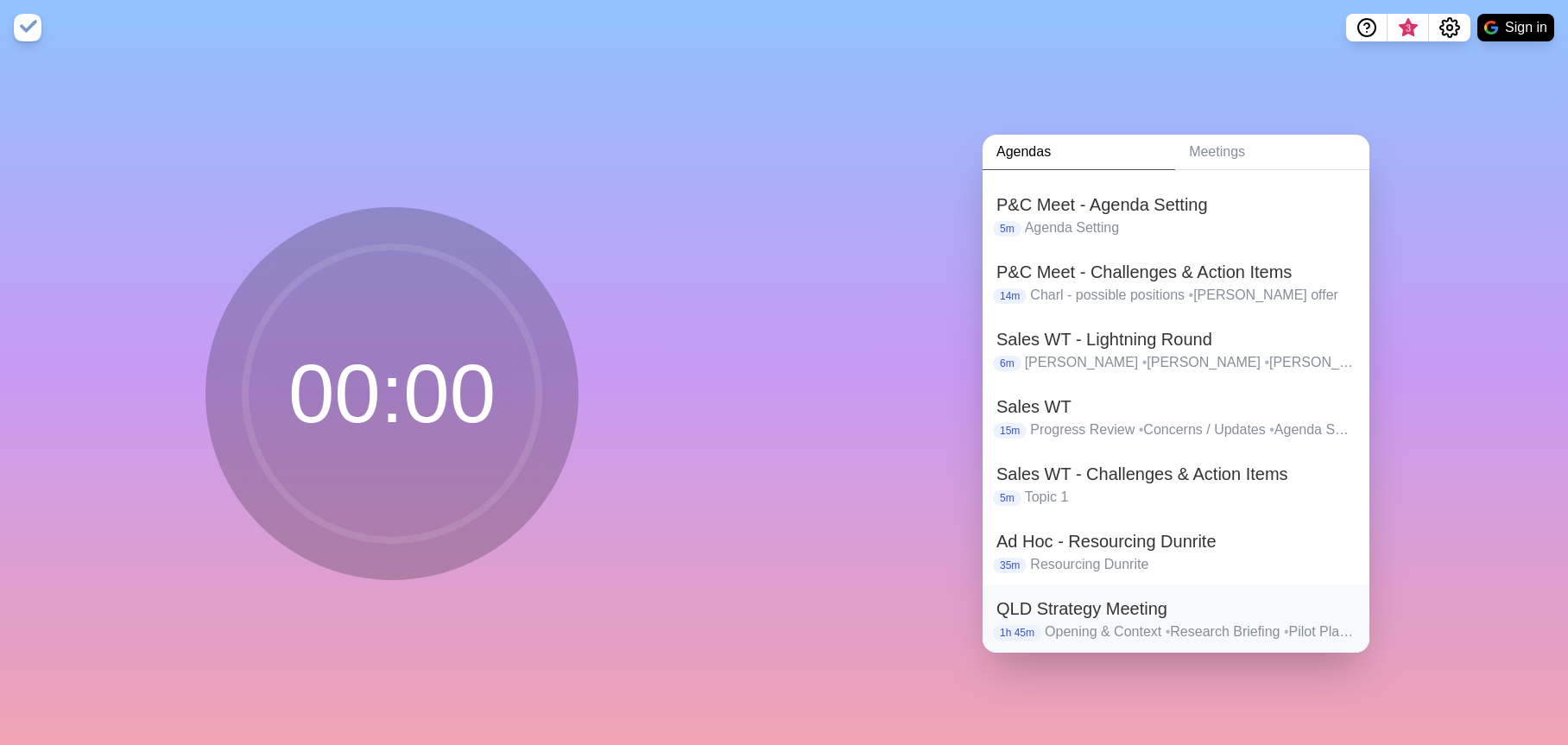
click at [1193, 622] on p "Opening & Context • Research Briefing • Pilot Plan Discussion • Timeline & Mile…" at bounding box center [1201, 632] width 311 height 21
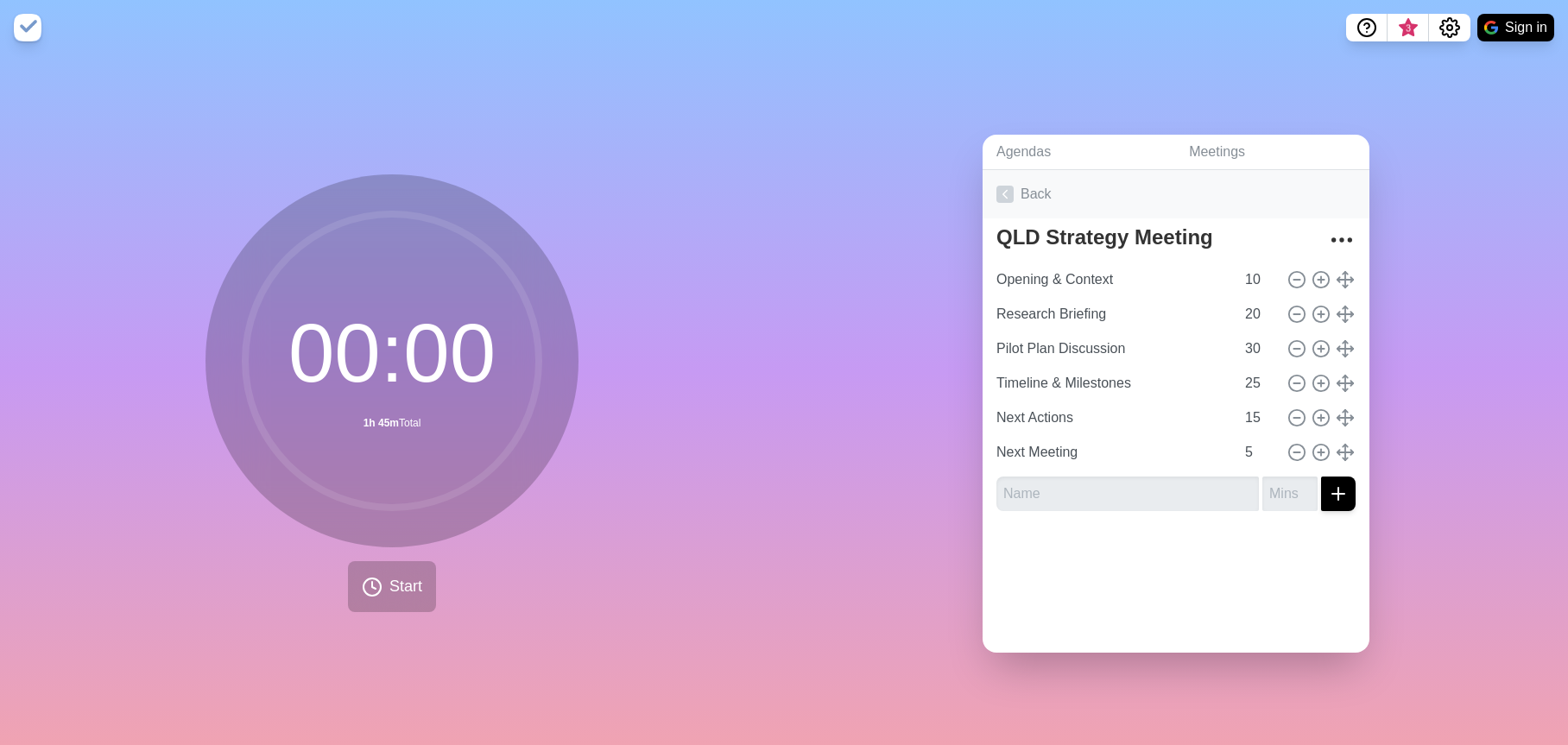
click at [1023, 195] on link "Back" at bounding box center [1175, 194] width 387 height 48
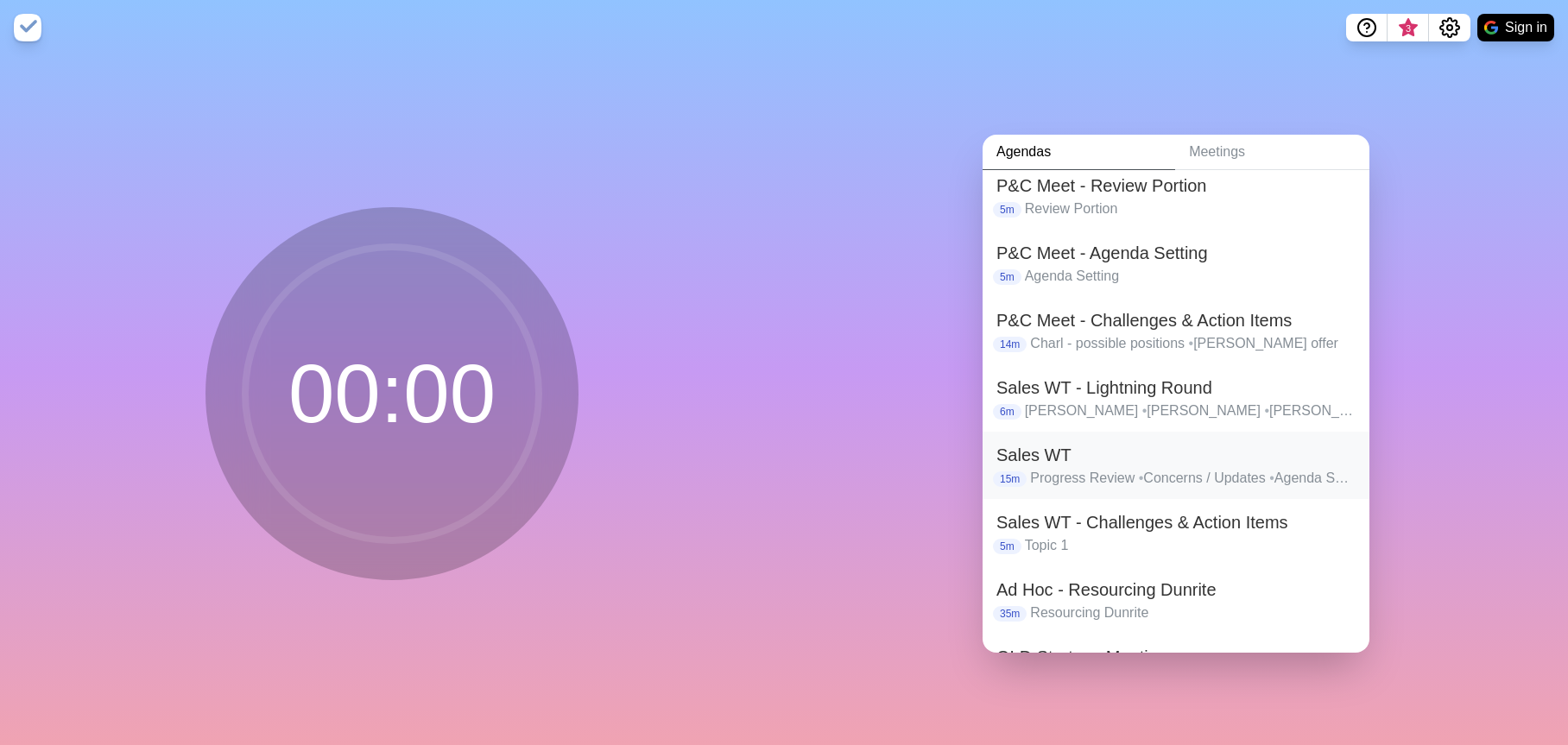
scroll to position [479, 0]
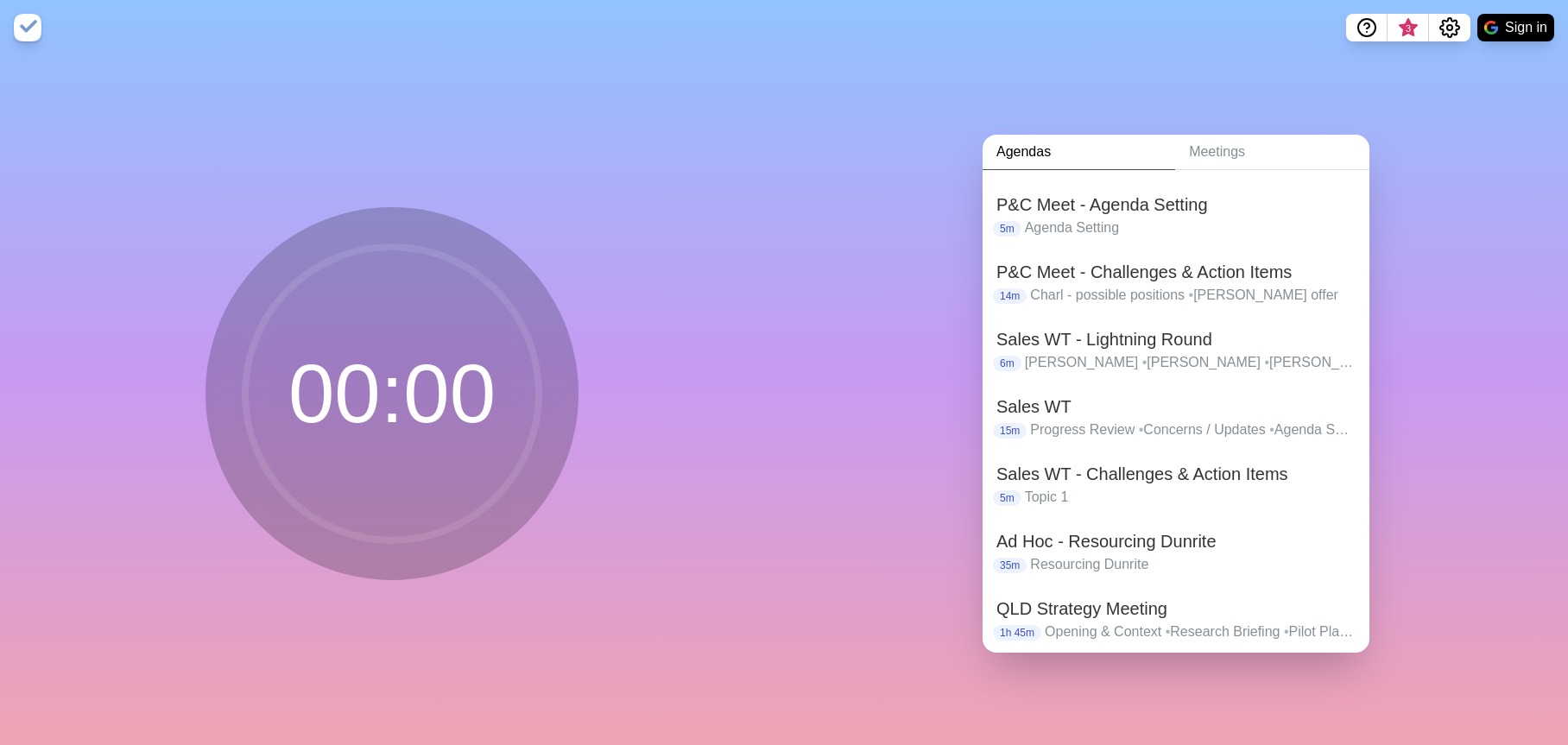
click at [1144, 614] on h2 "QLD Strategy Meeting" at bounding box center [1176, 609] width 359 height 25
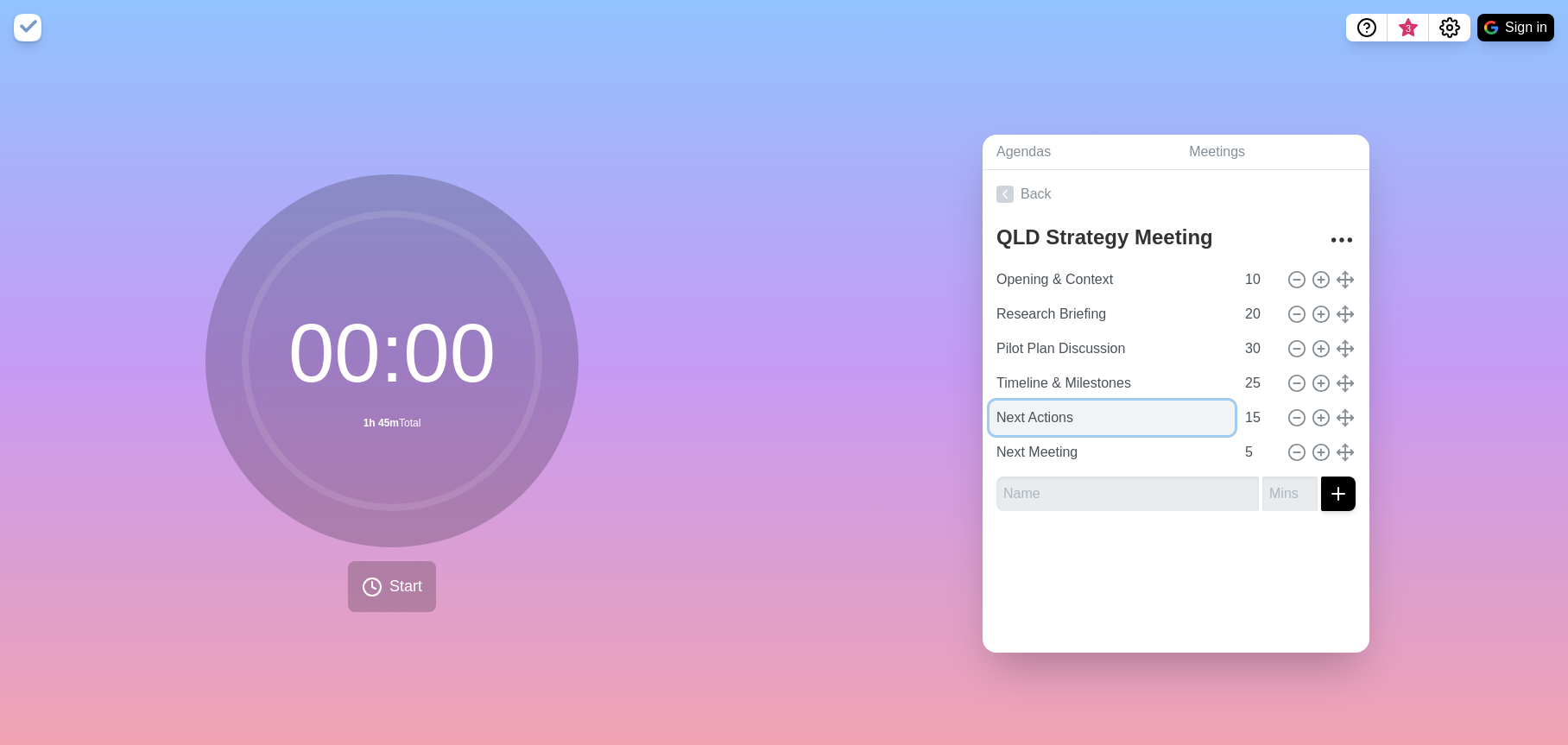
click at [1136, 420] on input "Next Actions" at bounding box center [1112, 418] width 246 height 35
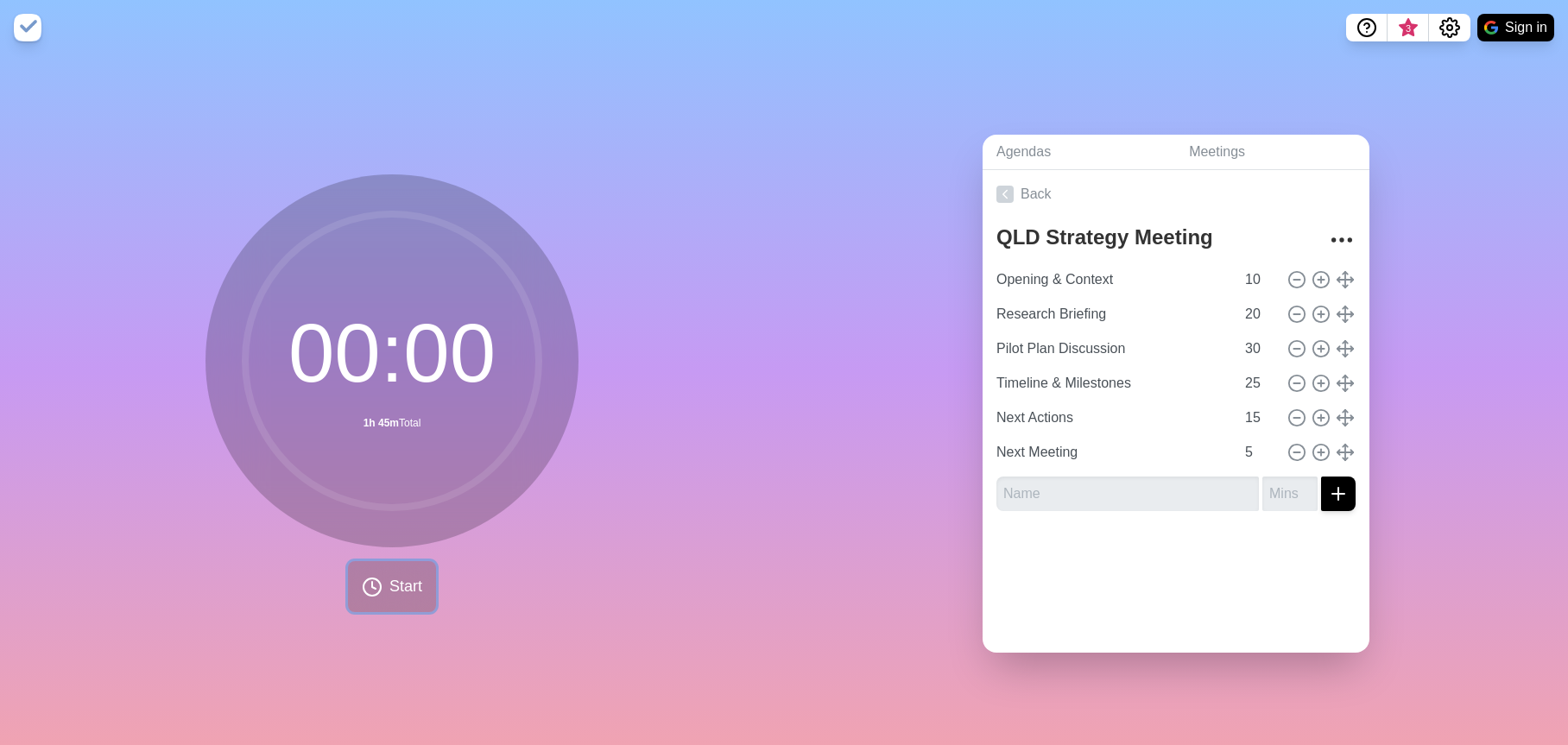
click at [370, 583] on icon at bounding box center [372, 587] width 21 height 21
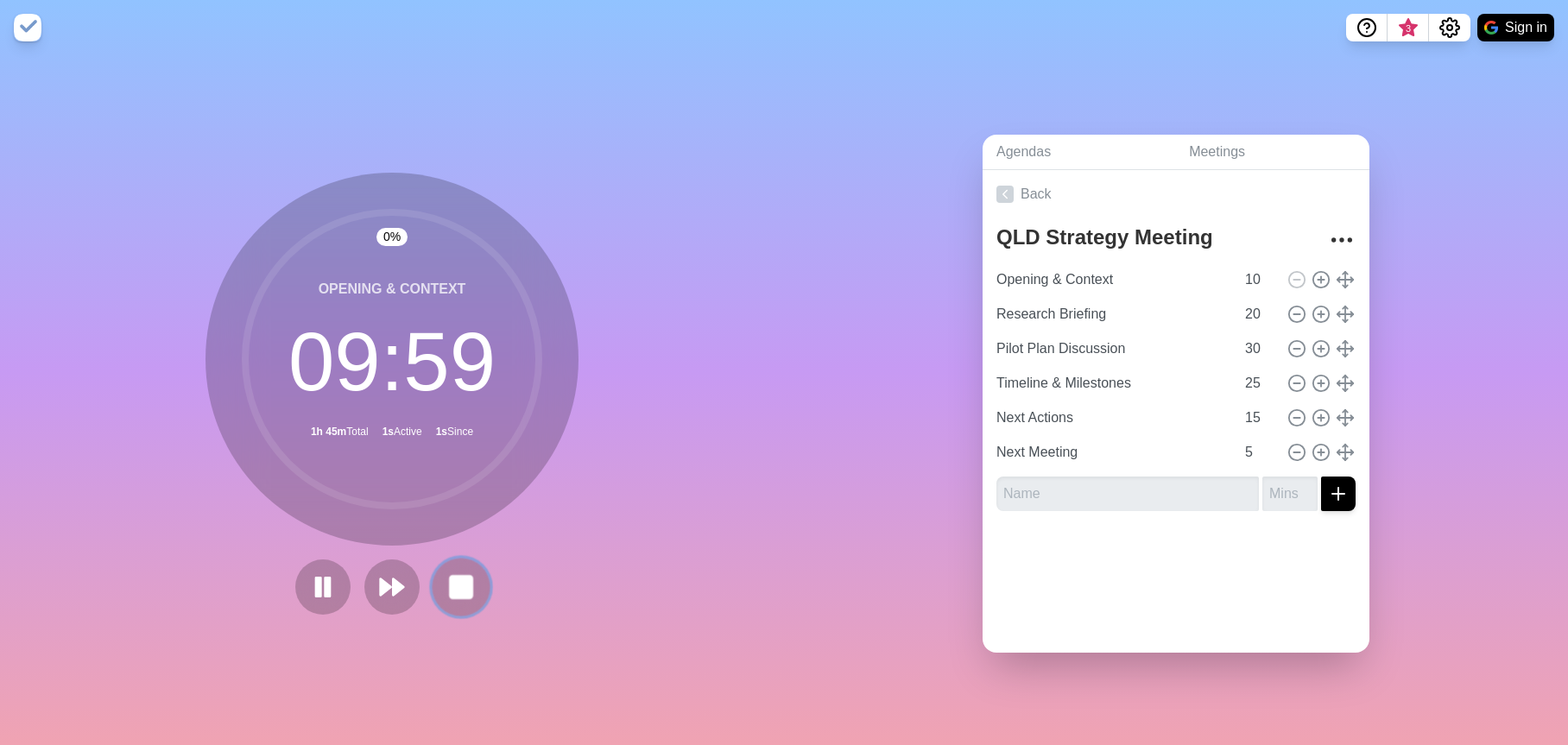
click at [450, 576] on rect at bounding box center [461, 587] width 22 height 22
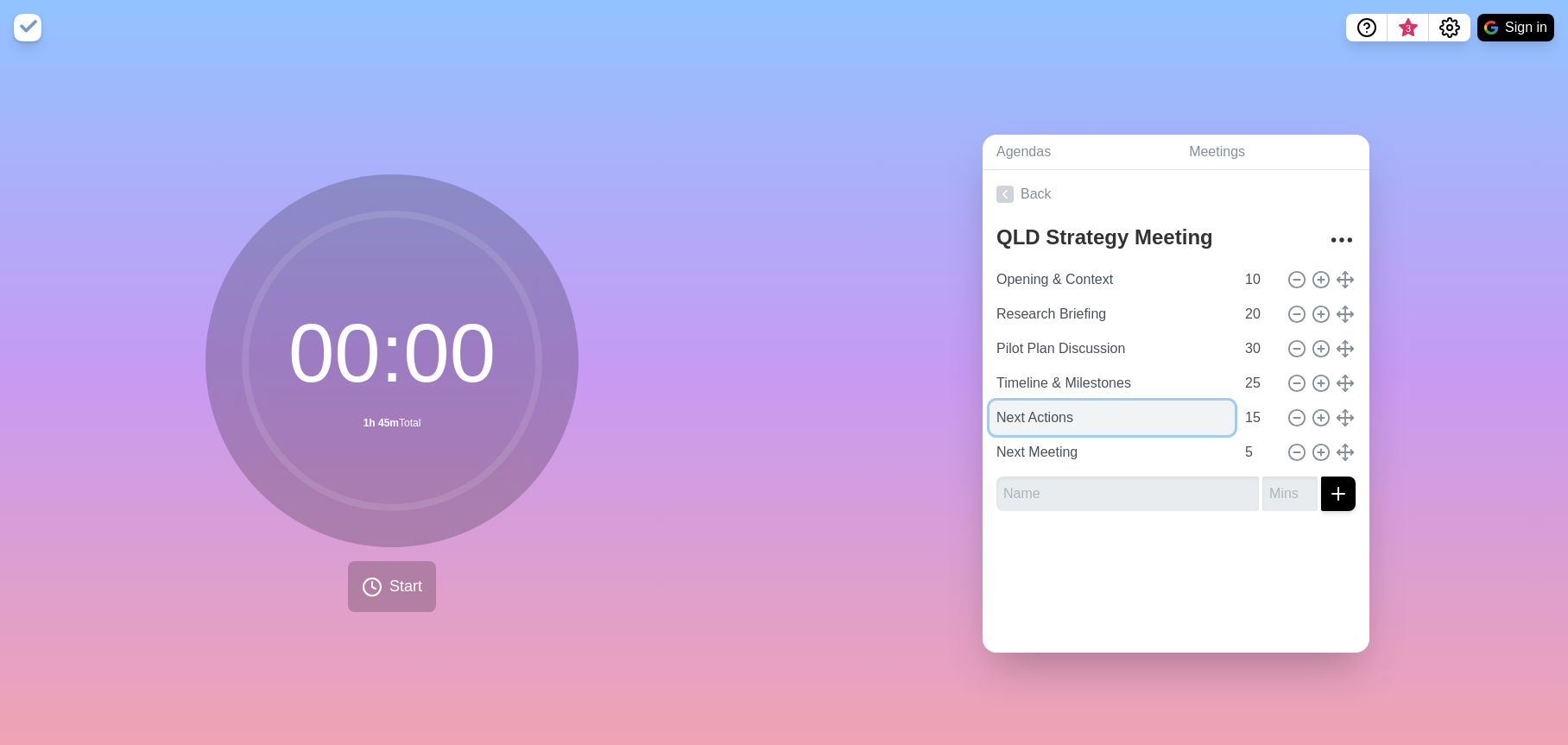
click at [1101, 419] on input "Next Actions" at bounding box center [1112, 418] width 246 height 35
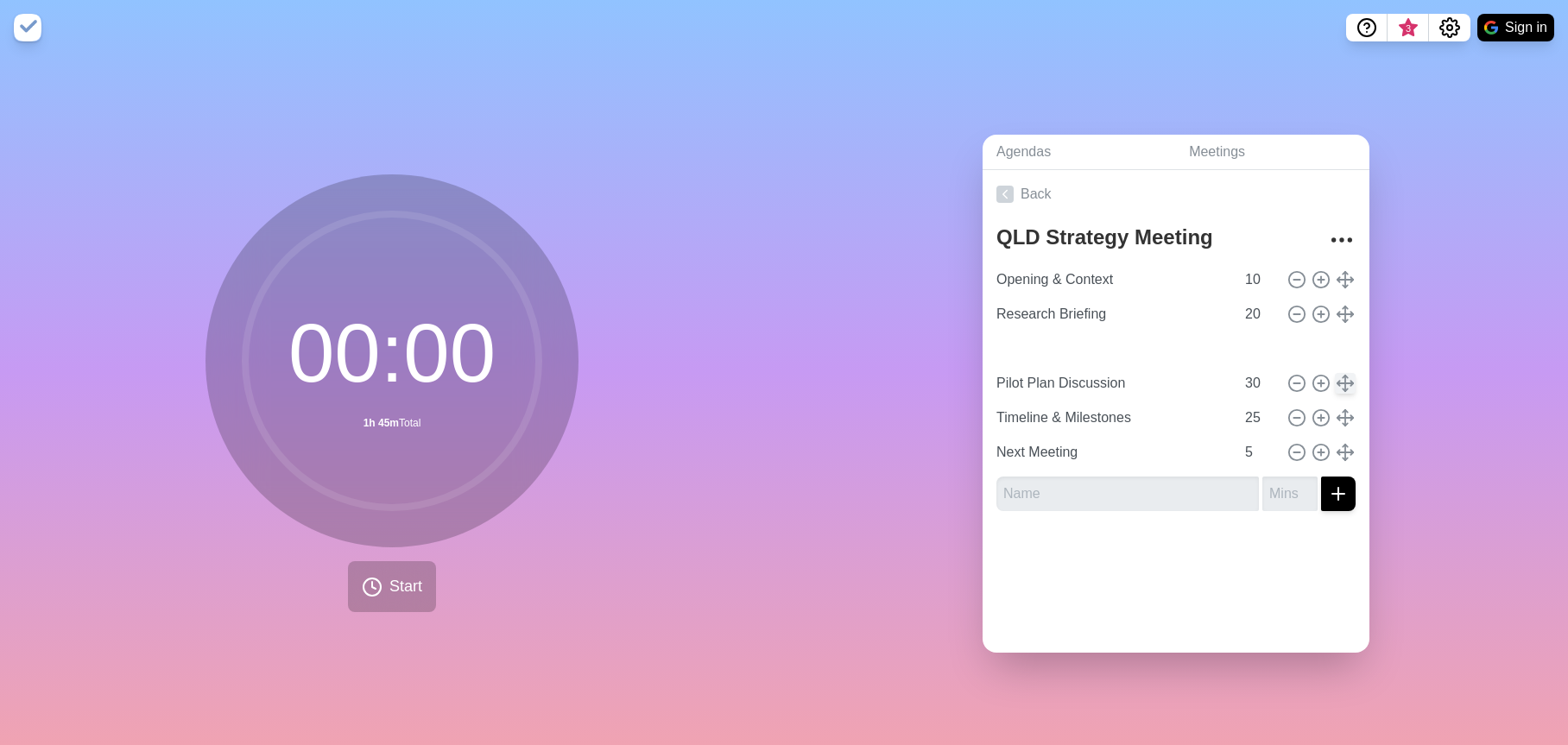
type input "Next Actions"
type input "15"
type input "Pilot Plan Discussion"
type input "30"
type input "Timeline & Milestones"
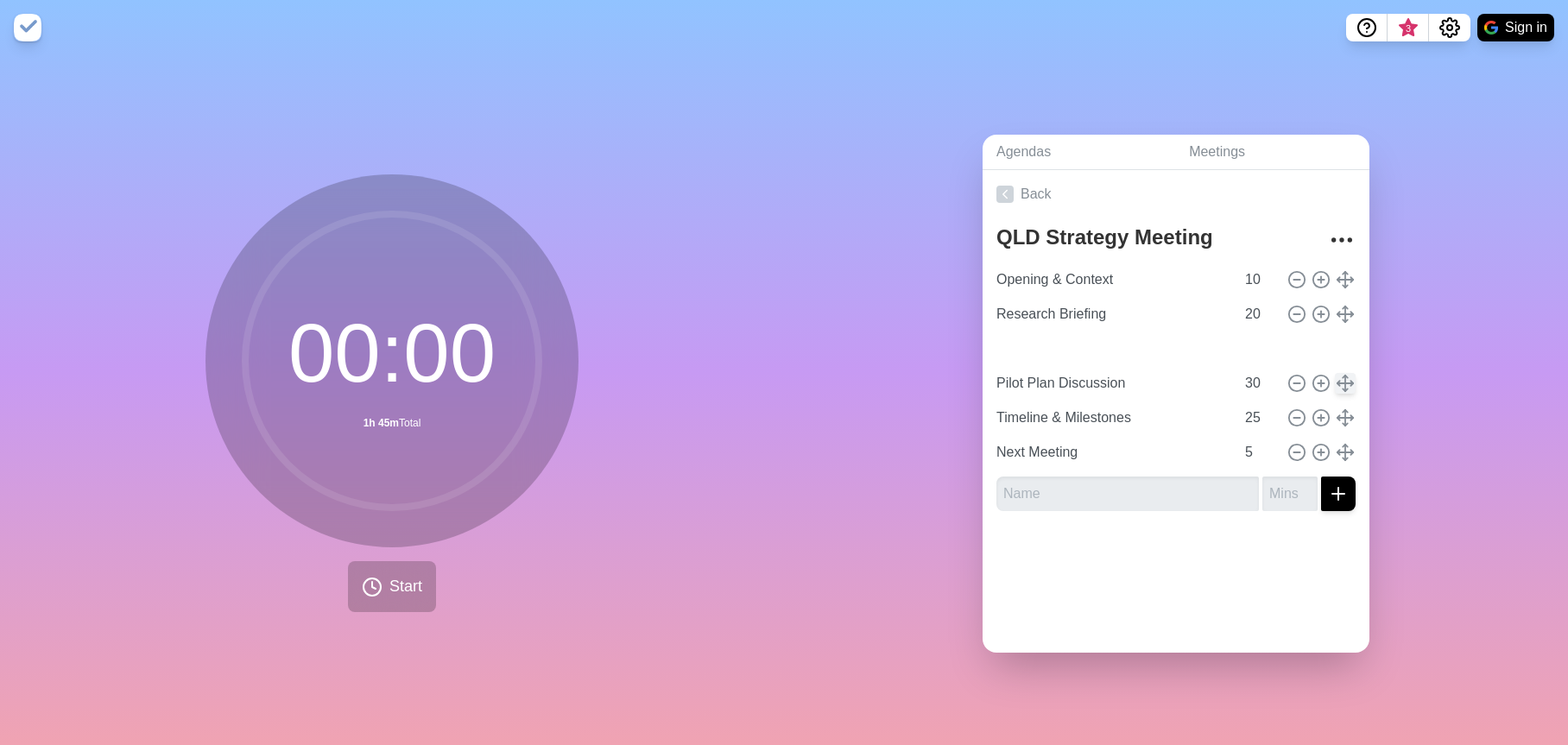
type input "25"
type input "Next Meeting"
type input "5"
type input "Pilot Plan Discussion"
type input "30"
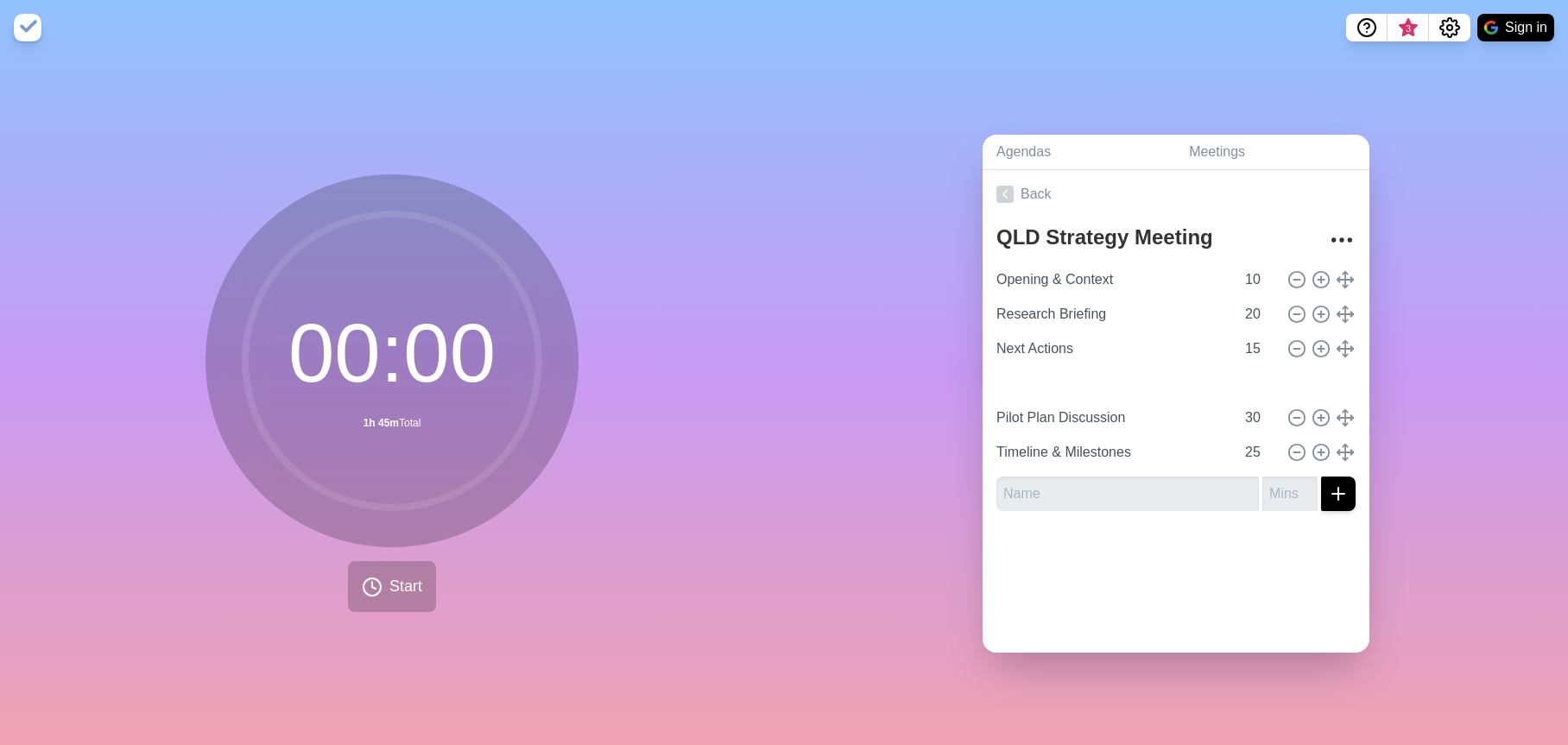
type input "Timeline & Milestones"
type input "25"
click at [397, 594] on button "Start" at bounding box center [392, 587] width 88 height 51
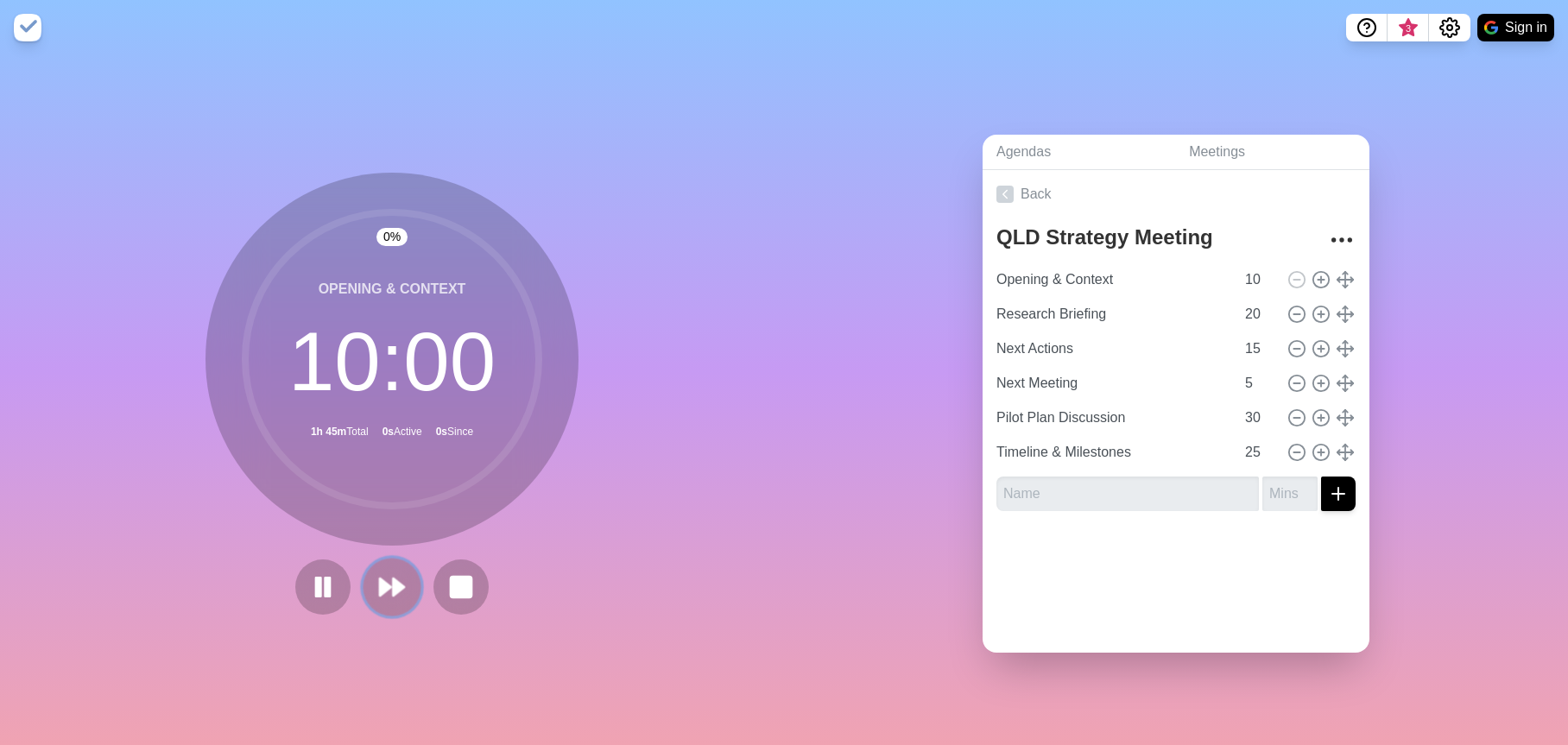
click at [385, 584] on icon at bounding box center [392, 587] width 29 height 29
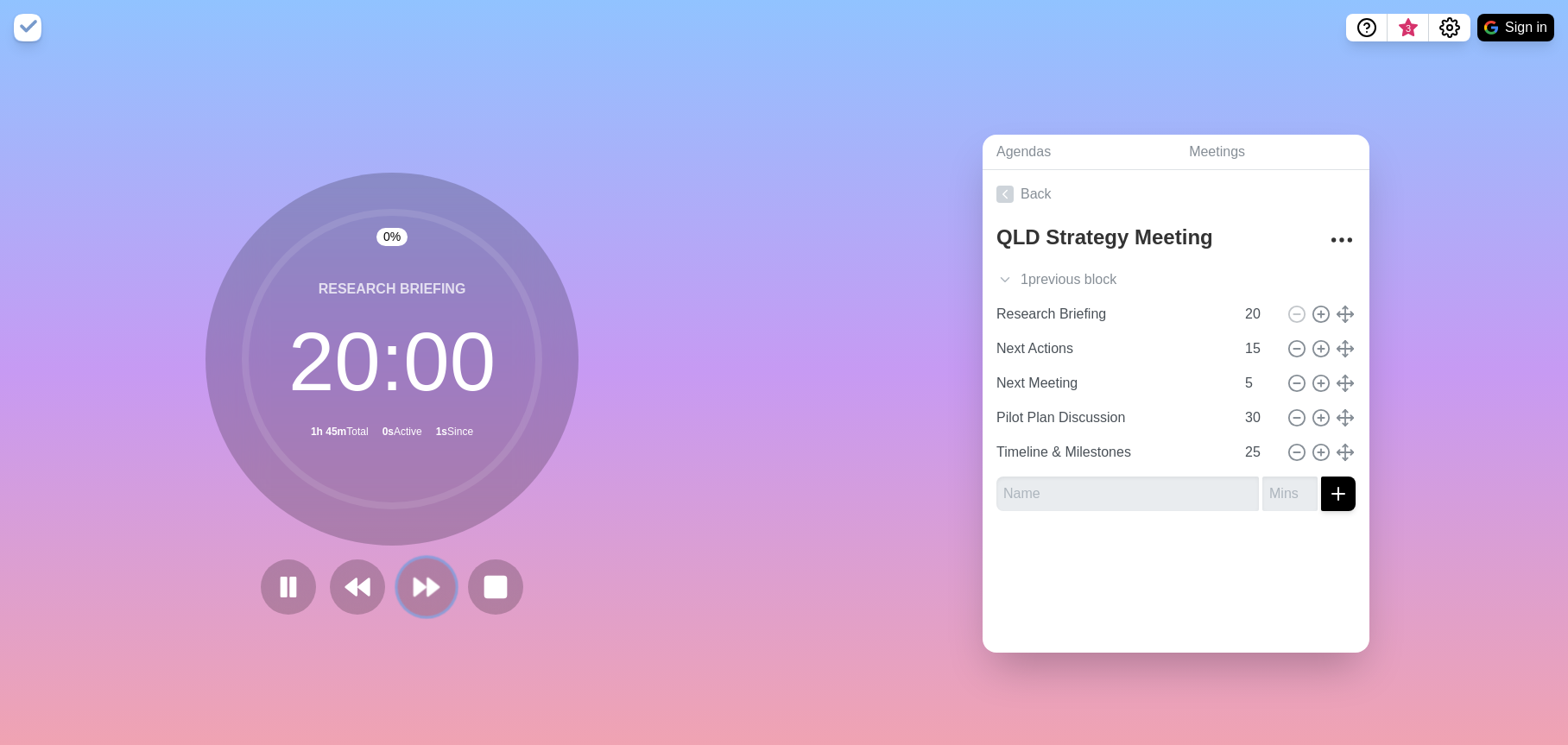
click at [417, 586] on icon at bounding box center [427, 587] width 29 height 29
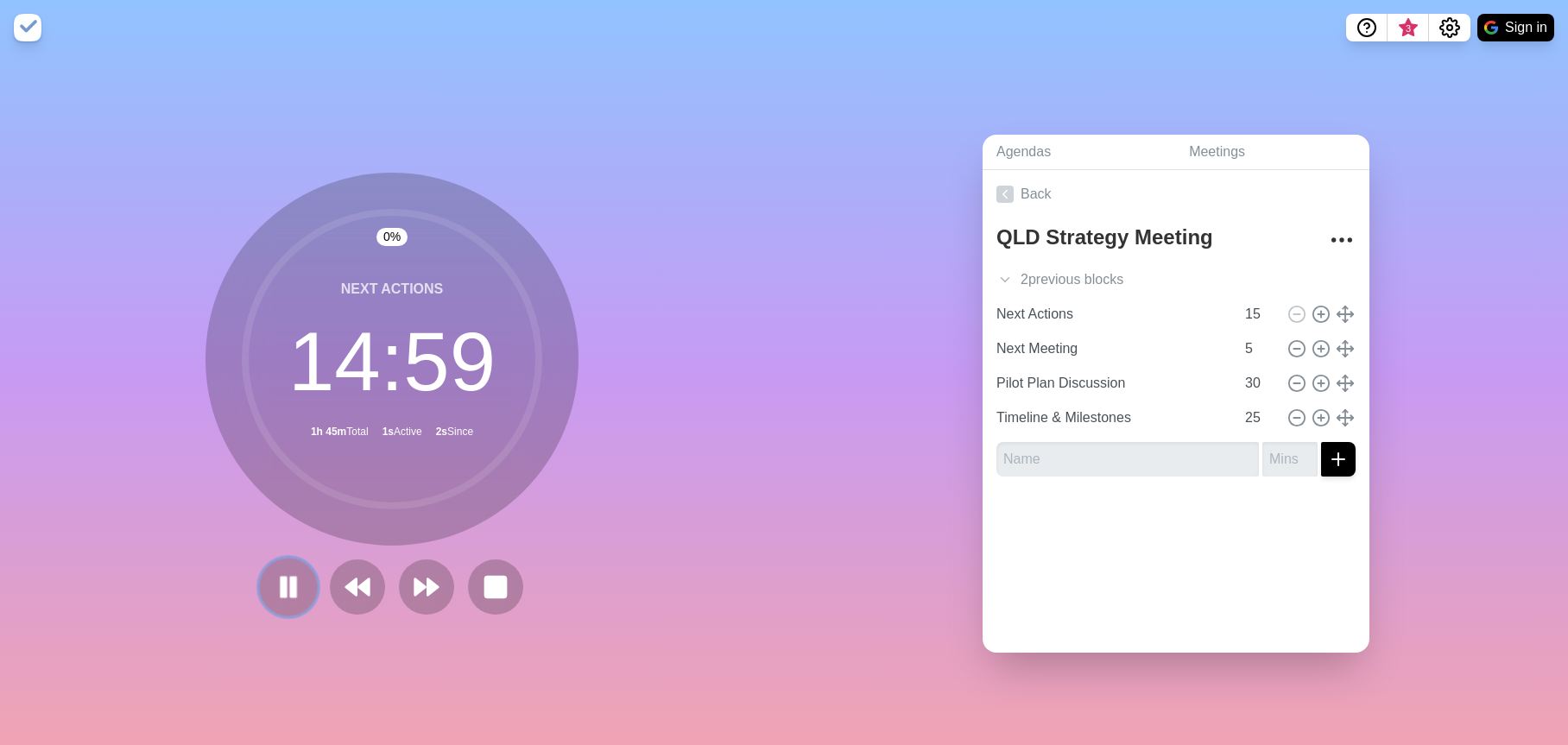
click at [282, 583] on rect at bounding box center [285, 586] width 5 height 19
drag, startPoint x: 769, startPoint y: 128, endPoint x: 777, endPoint y: 122, distance: 10.0
click at [769, 128] on div "0 % Next Actions 14 : 59 1h 45m Total 1s Active 8m Since" at bounding box center [392, 400] width 784 height 690
drag, startPoint x: 1301, startPoint y: 79, endPoint x: 1191, endPoint y: 55, distance: 112.6
click at [1299, 78] on div "Agendas Meetings Back QLD Strategy Meeting 2 previous block s Opening & Context…" at bounding box center [1176, 400] width 784 height 690
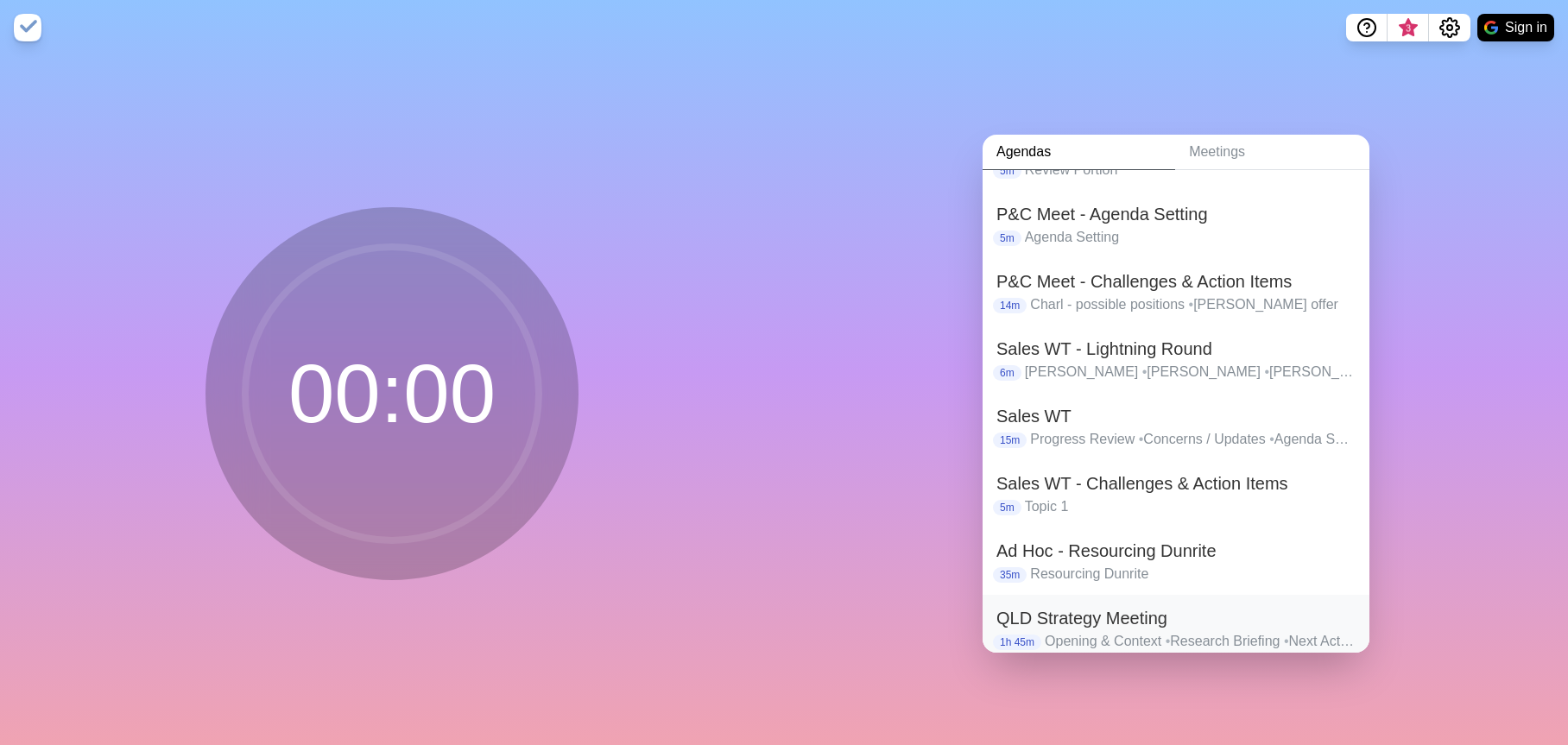
scroll to position [479, 0]
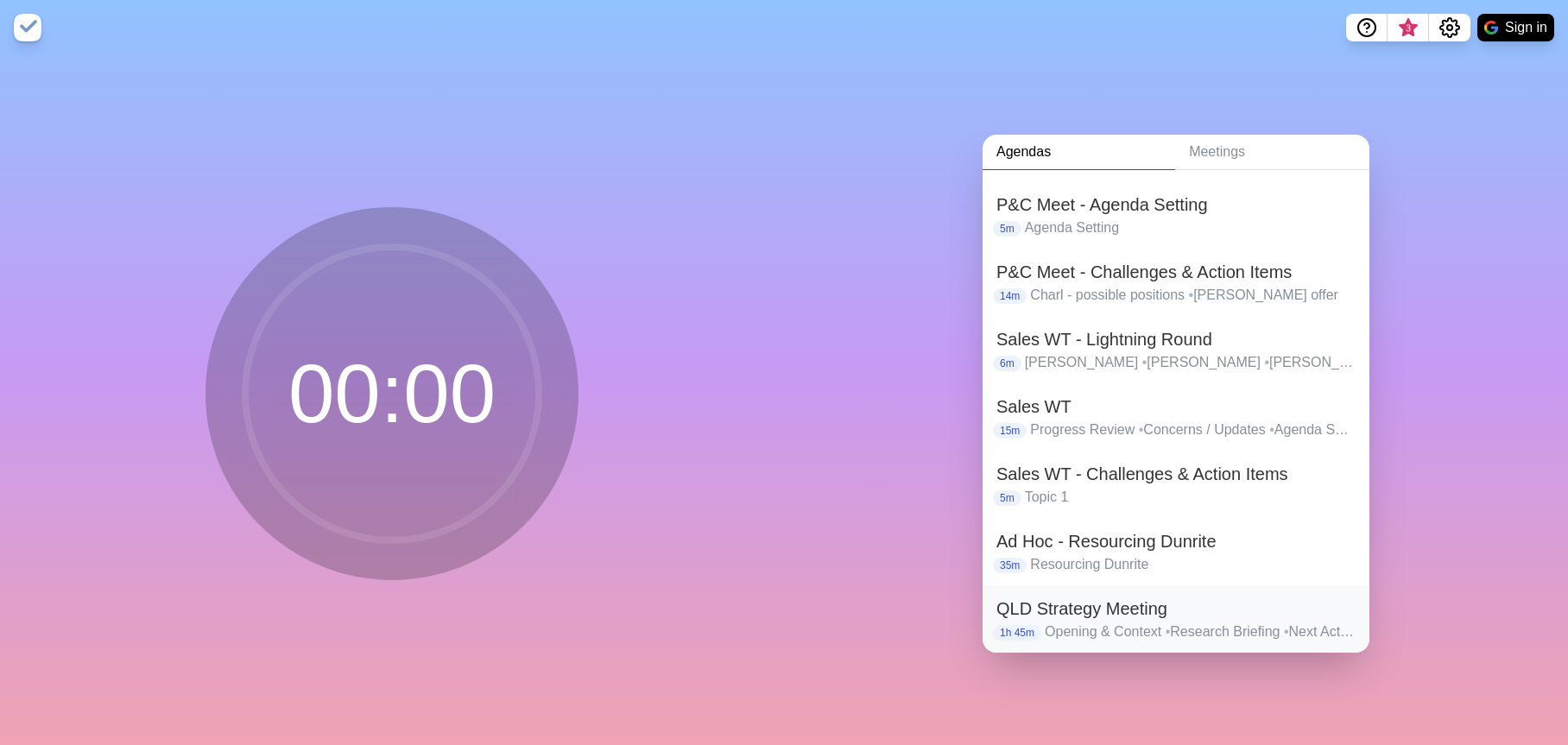
click at [1104, 622] on p "Opening & Context • Research Briefing • Next Actions • Next Meeting • Pilot Pla…" at bounding box center [1201, 632] width 311 height 21
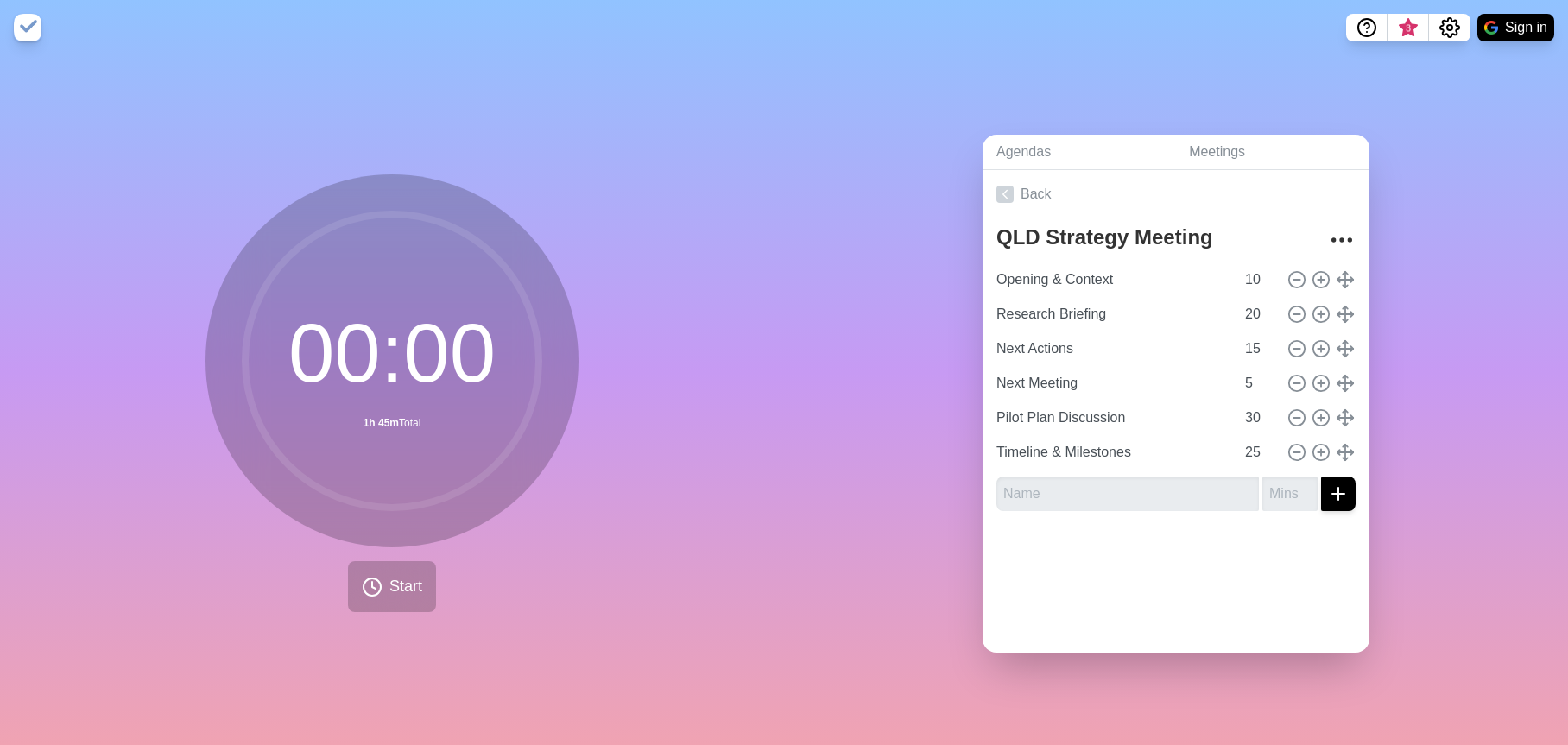
click at [708, 526] on div "00 : 00 1h 45m Total Start" at bounding box center [392, 400] width 784 height 690
click at [1450, 406] on div "Agendas Meetings Back QLD Strategy Meeting Opening & Context 10 Research Briefi…" at bounding box center [1176, 400] width 784 height 690
